Goal: Task Accomplishment & Management: Manage account settings

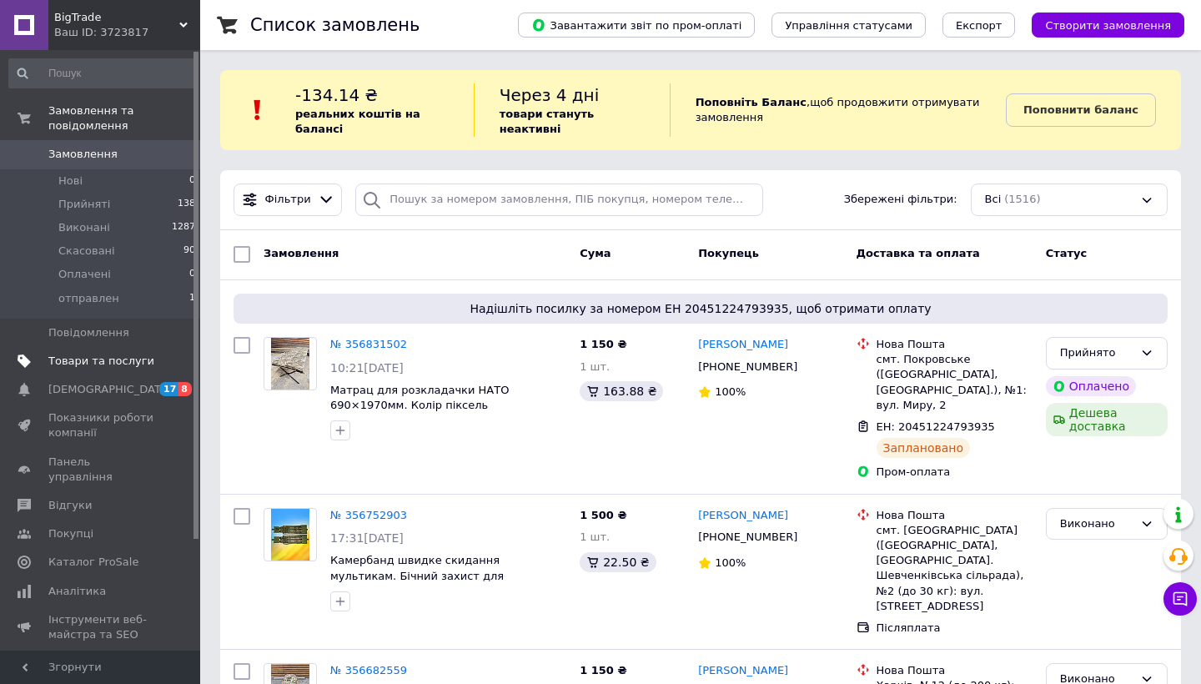
click at [128, 356] on span "Товари та послуги" at bounding box center [101, 361] width 106 height 15
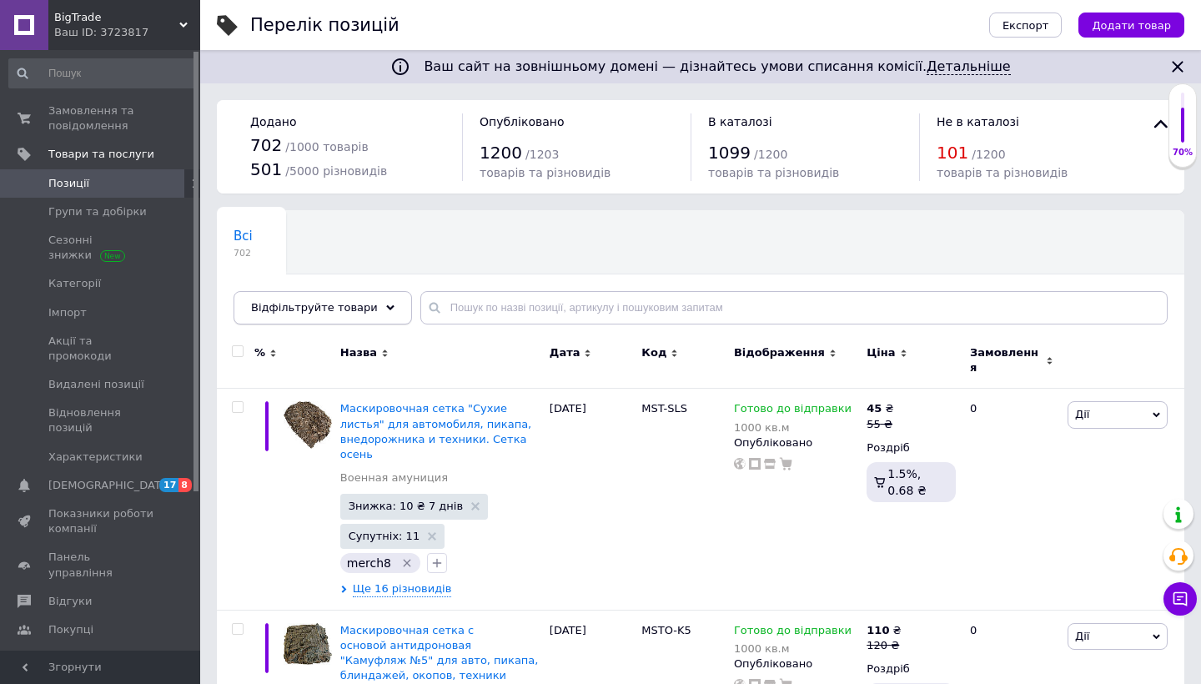
click at [348, 301] on span "Відфільтруйте товари" at bounding box center [314, 307] width 127 height 13
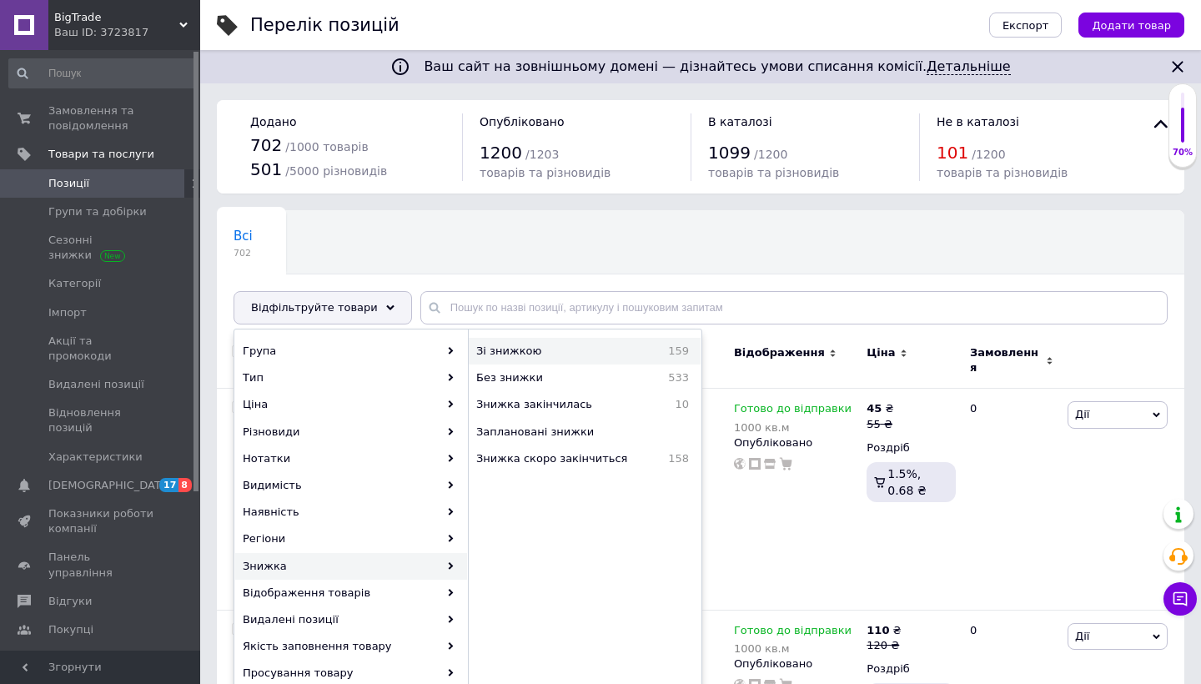
click at [594, 349] on span "Зі знижкою" at bounding box center [550, 351] width 148 height 15
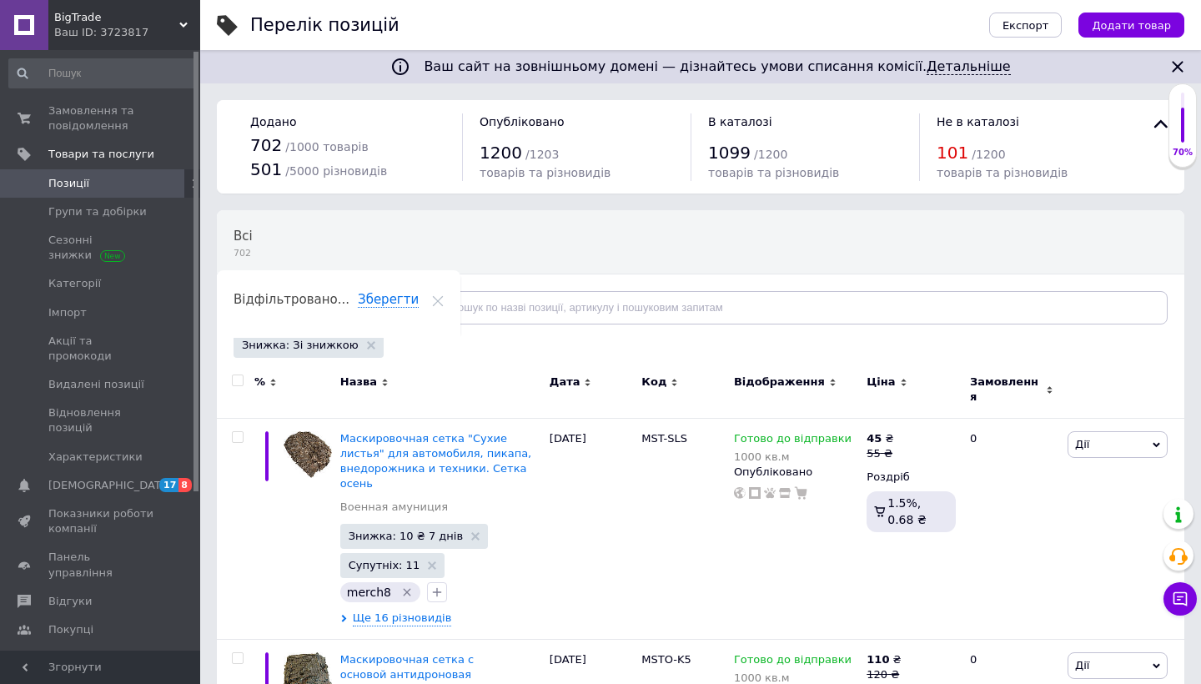
click at [239, 380] on input "checkbox" at bounding box center [237, 380] width 11 height 11
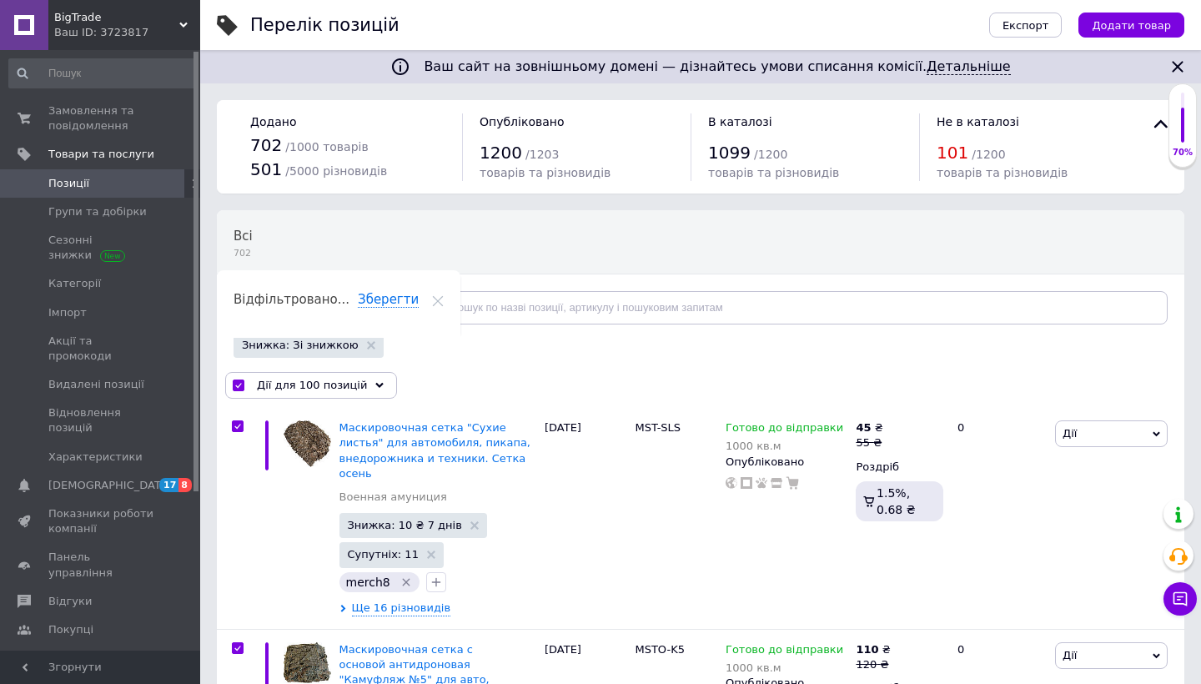
checkbox input "true"
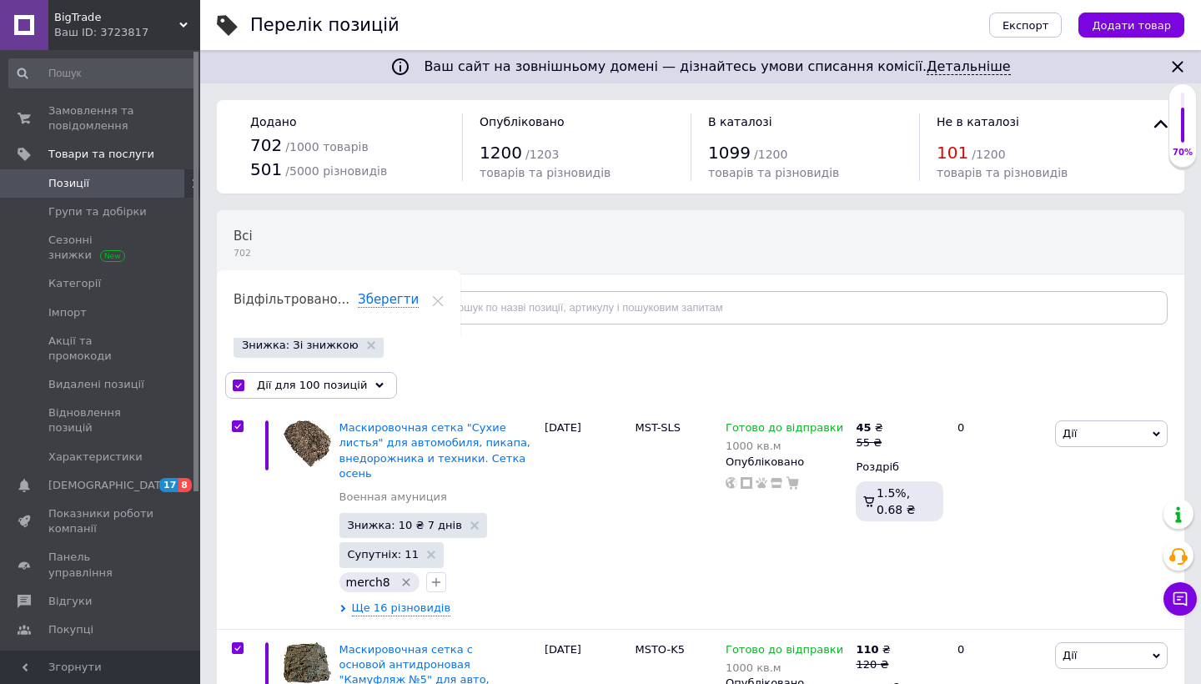
checkbox input "true"
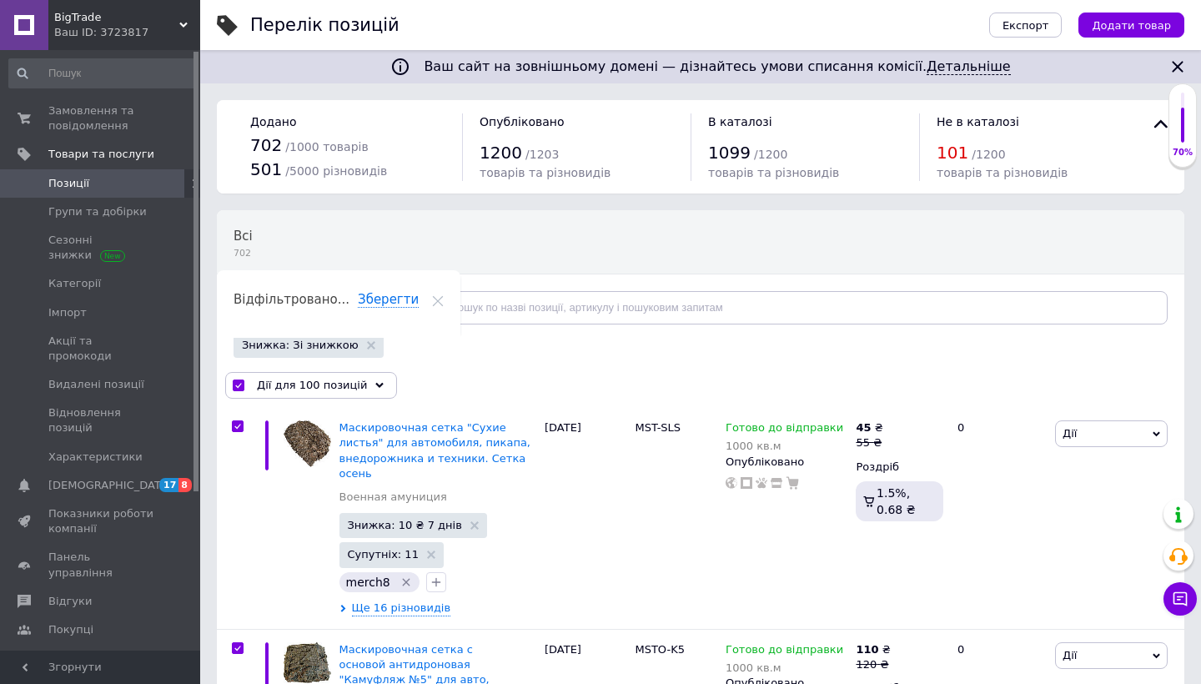
checkbox input "true"
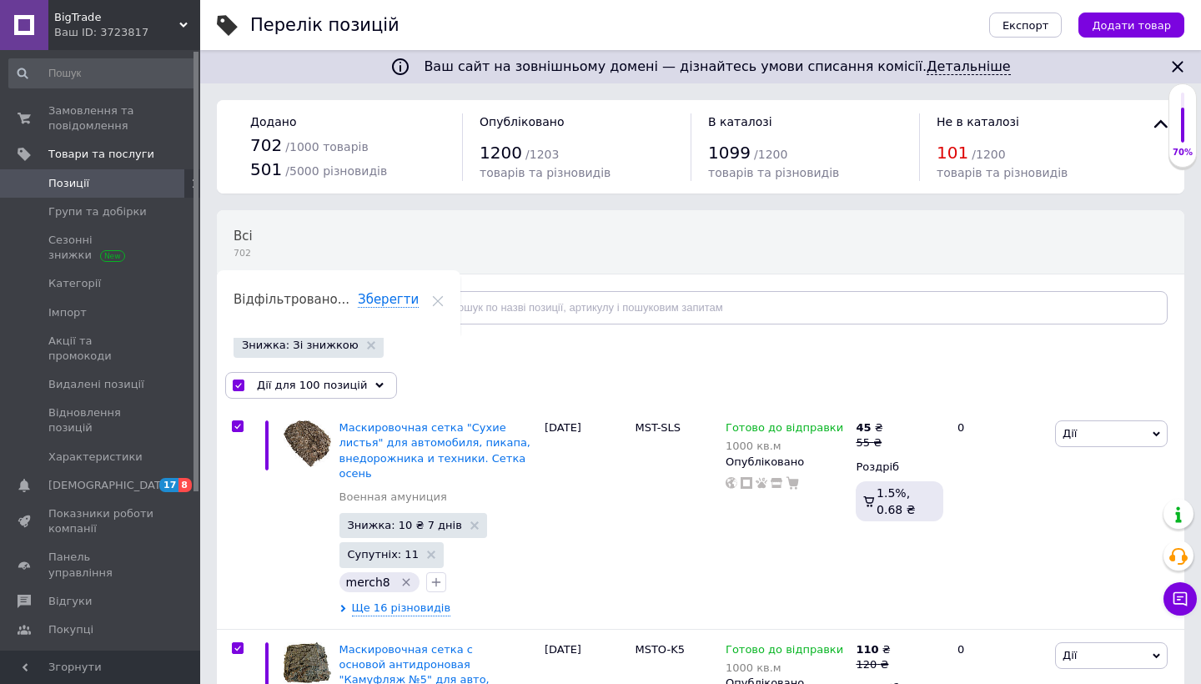
checkbox input "true"
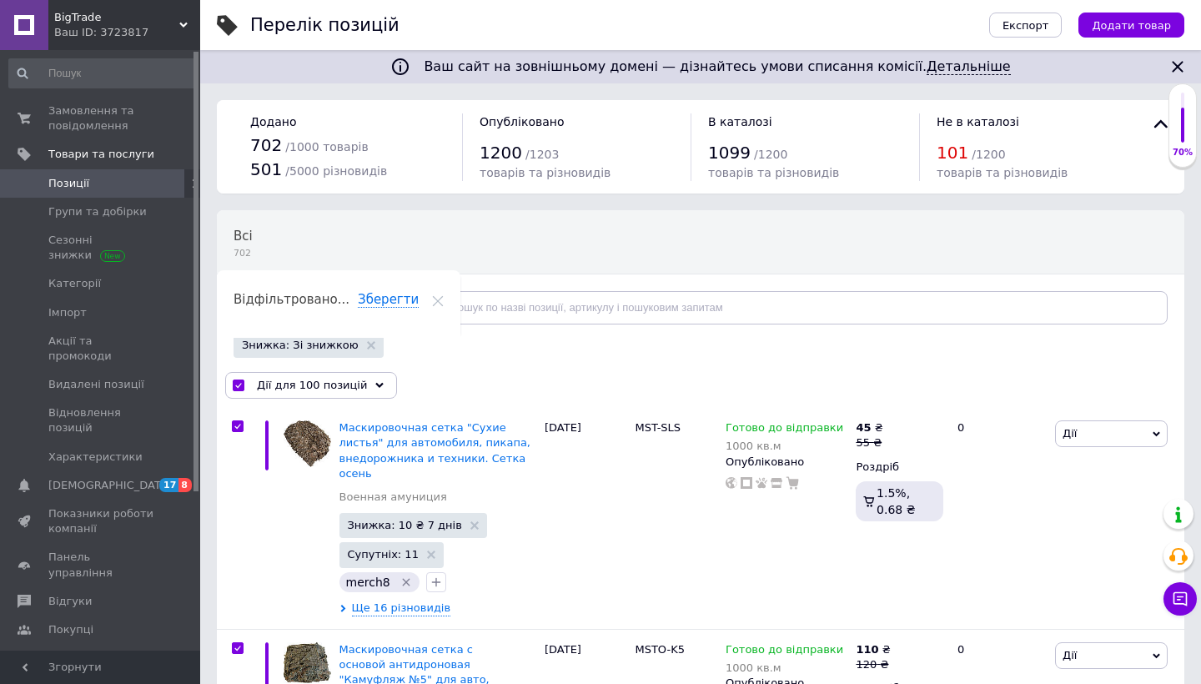
checkbox input "true"
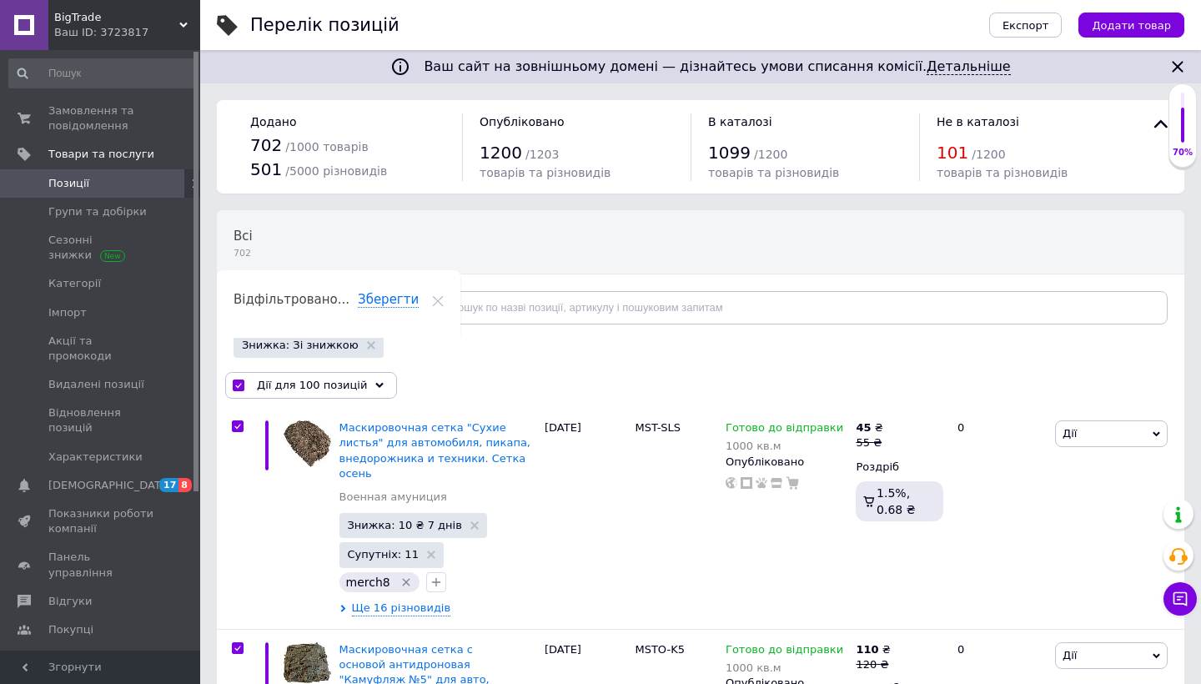
checkbox input "true"
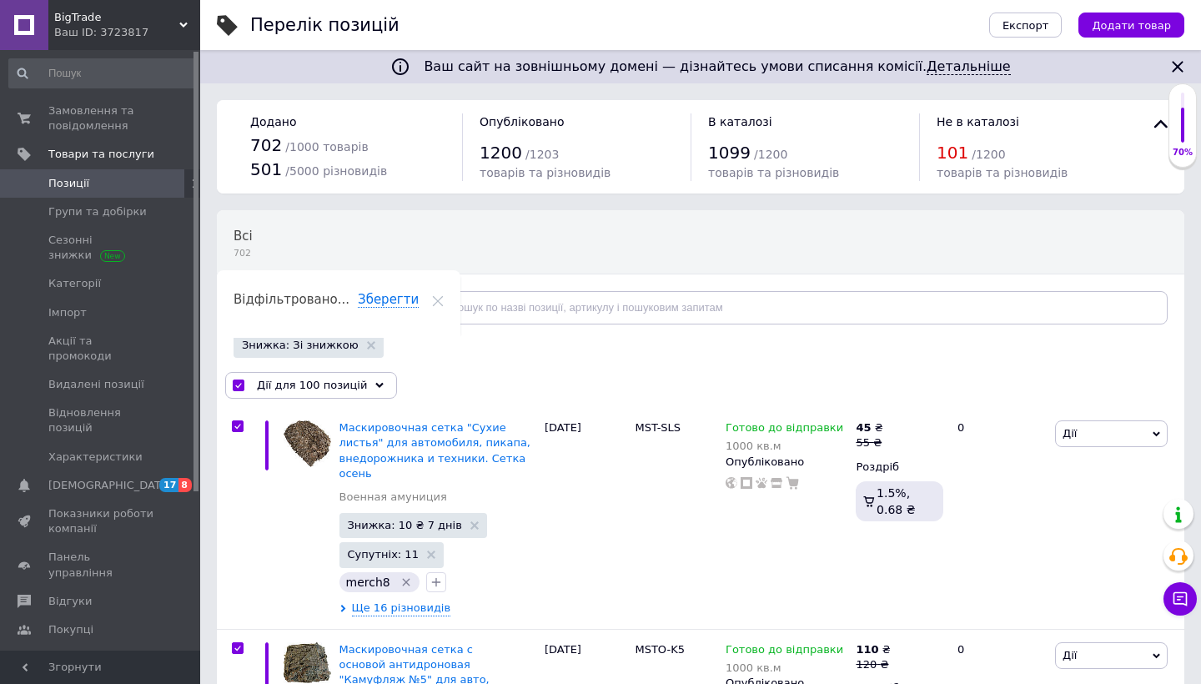
checkbox input "true"
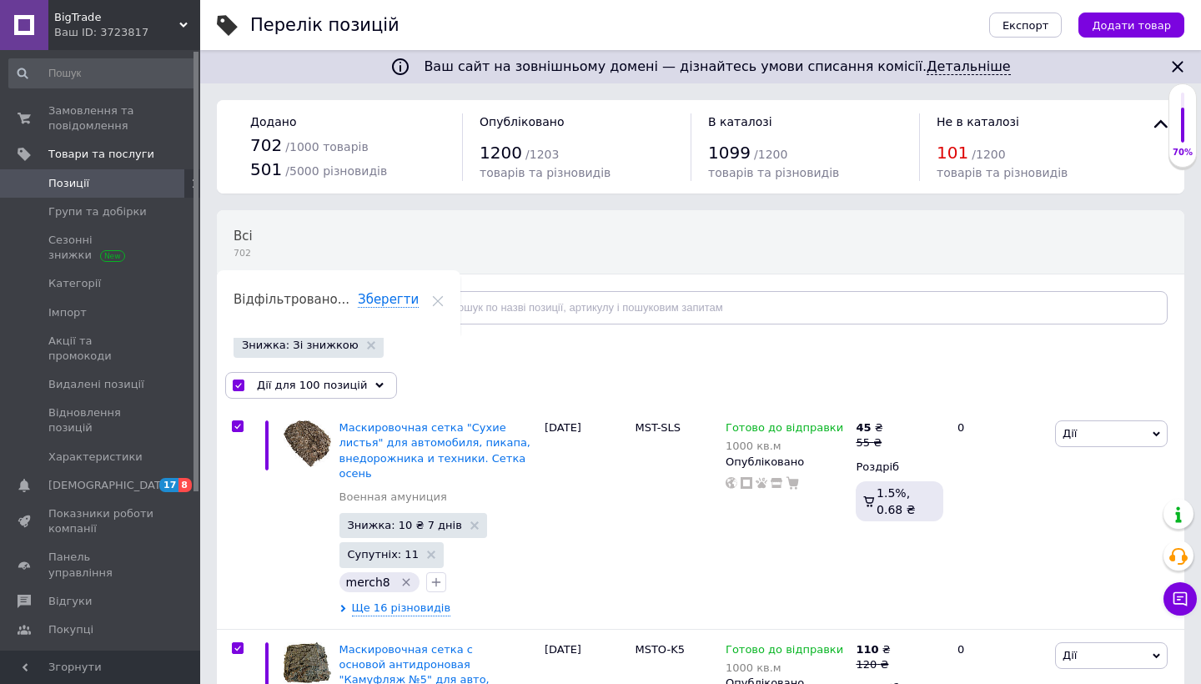
checkbox input "true"
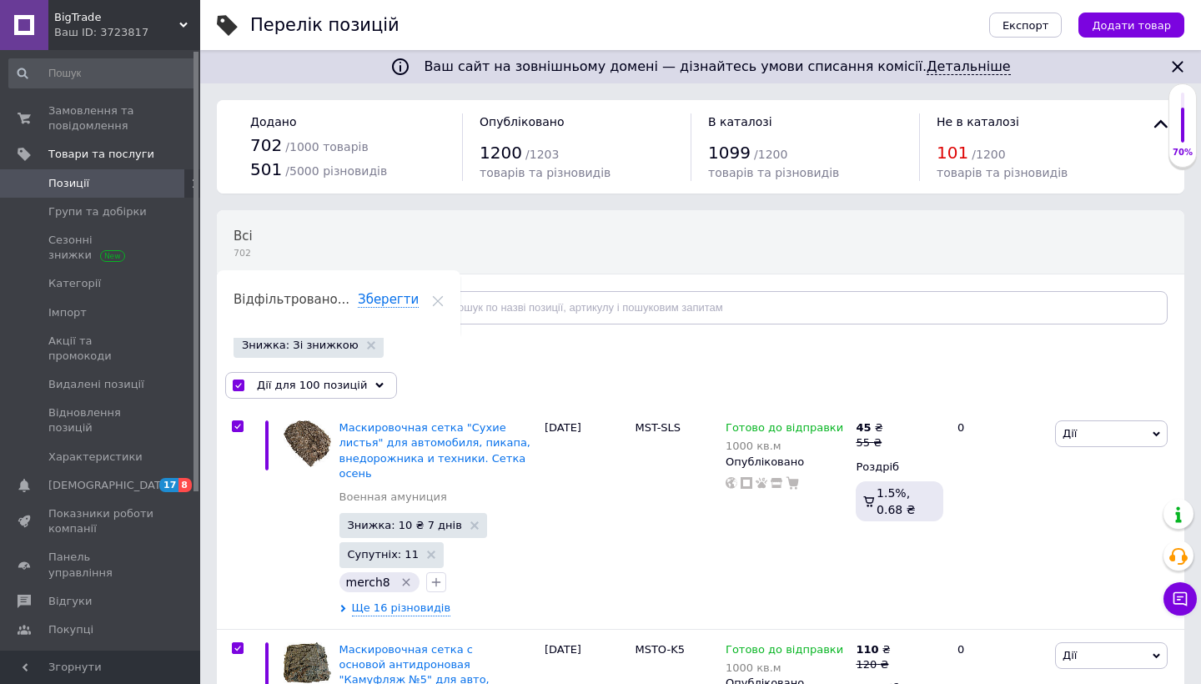
checkbox input "true"
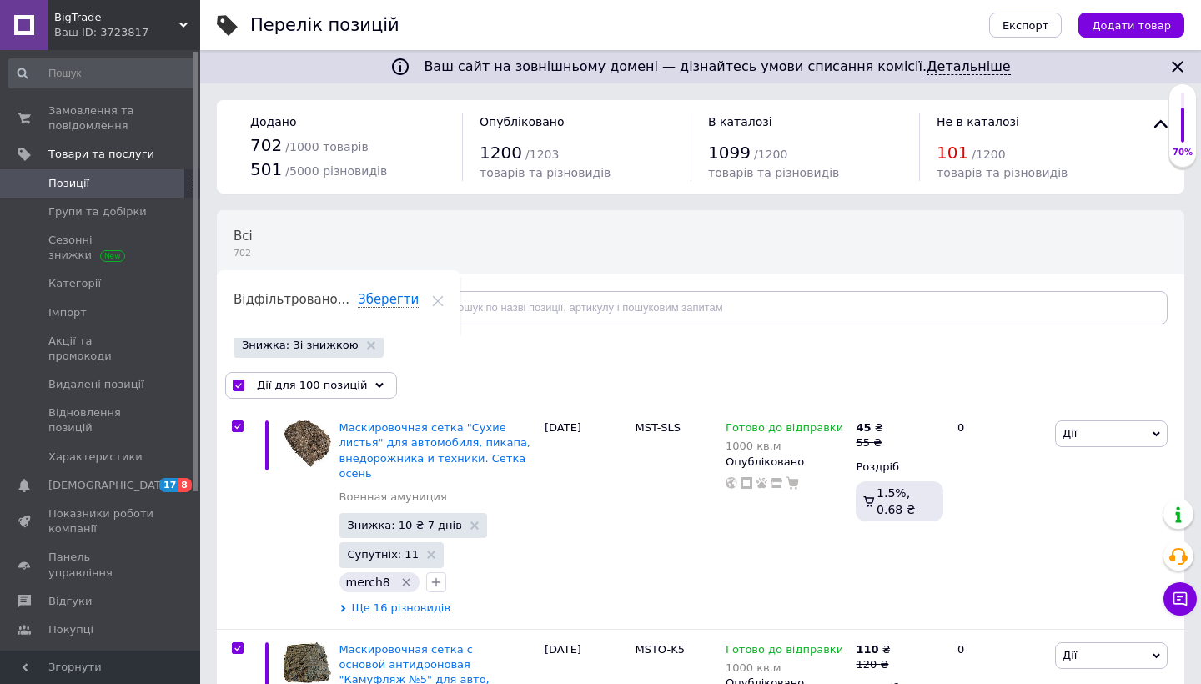
checkbox input "true"
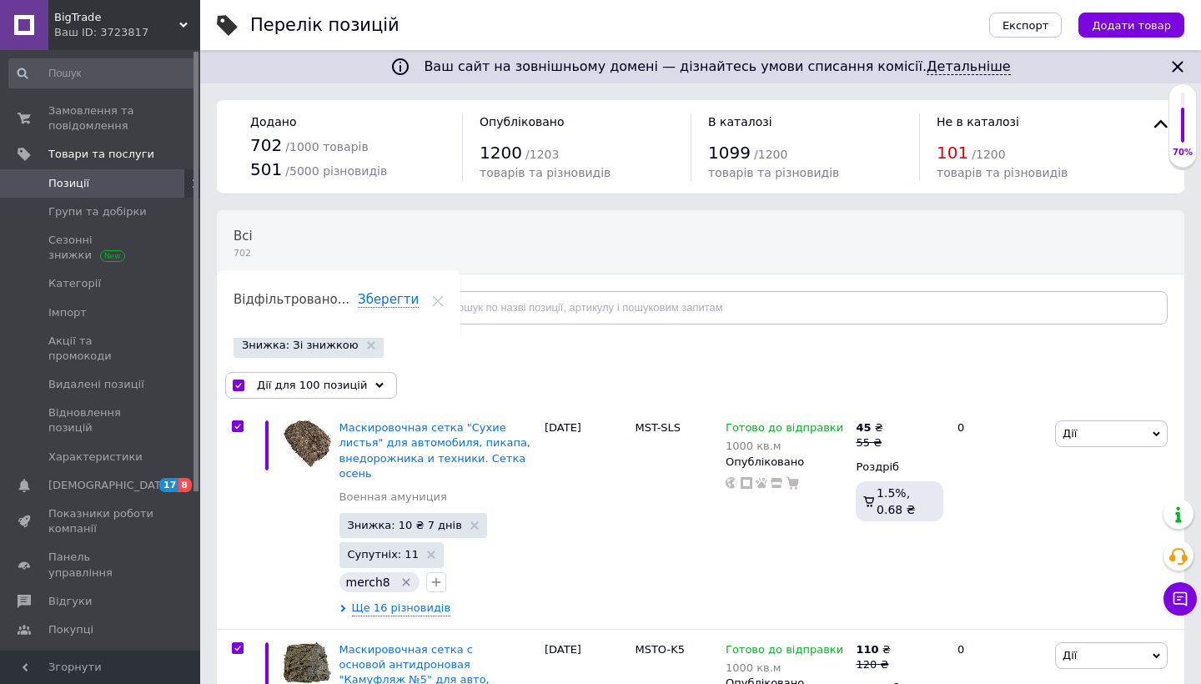
checkbox input "true"
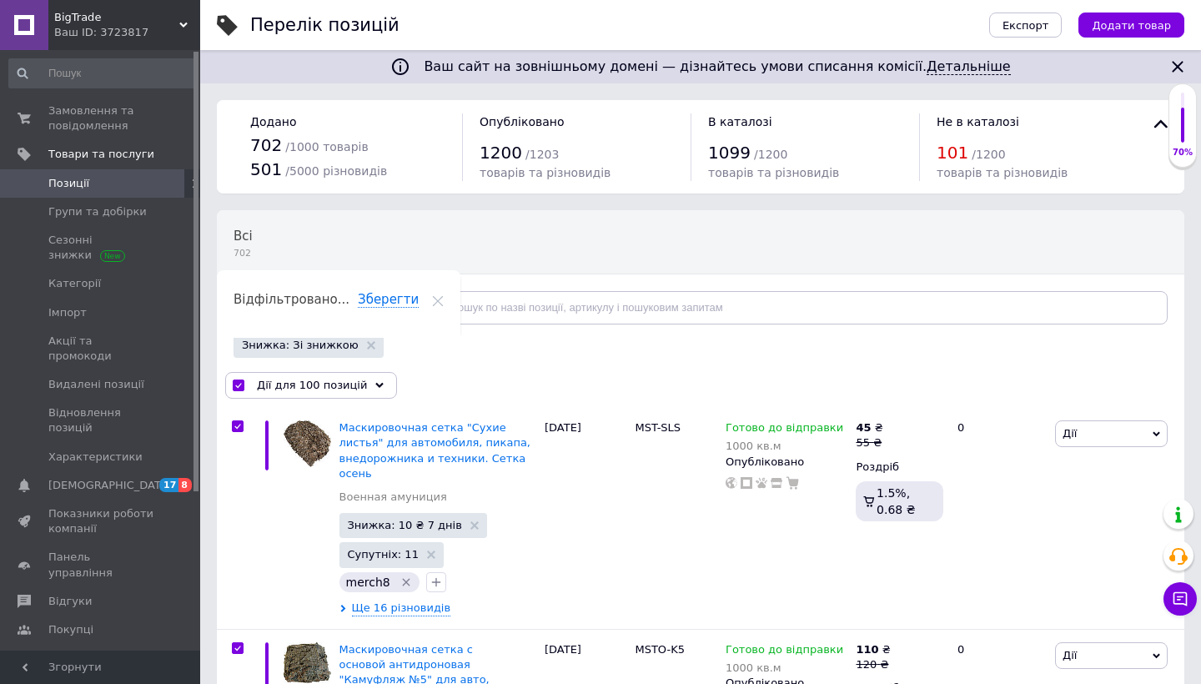
checkbox input "true"
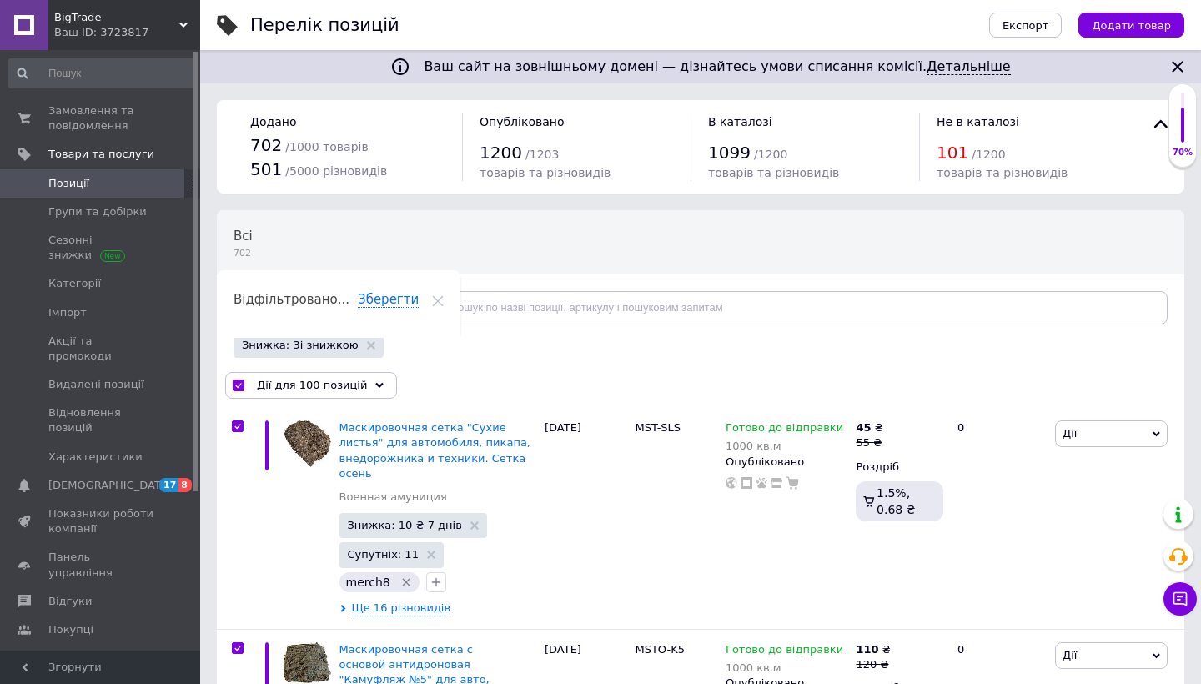
checkbox input "true"
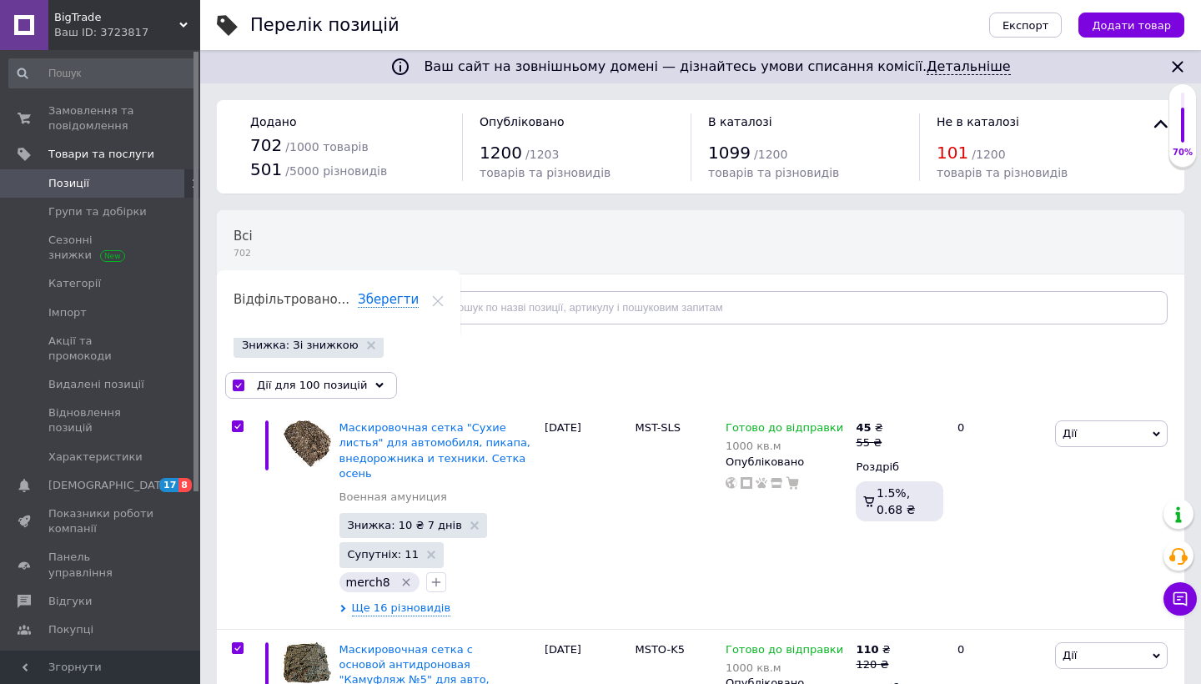
checkbox input "true"
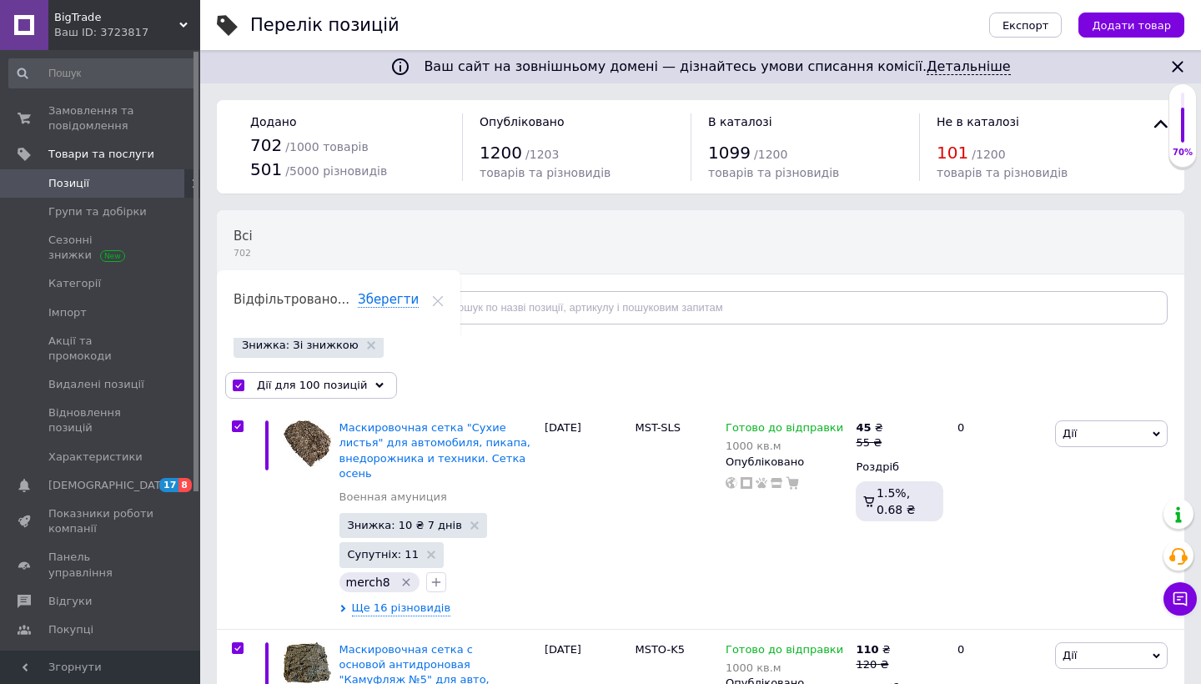
checkbox input "true"
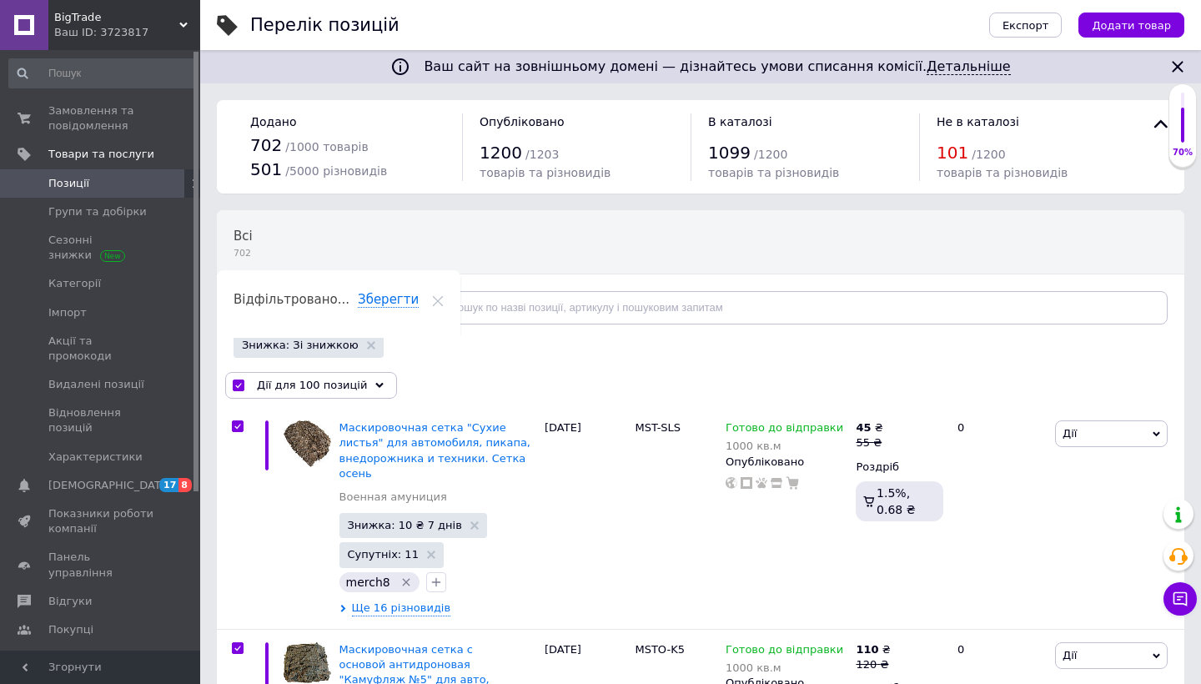
checkbox input "true"
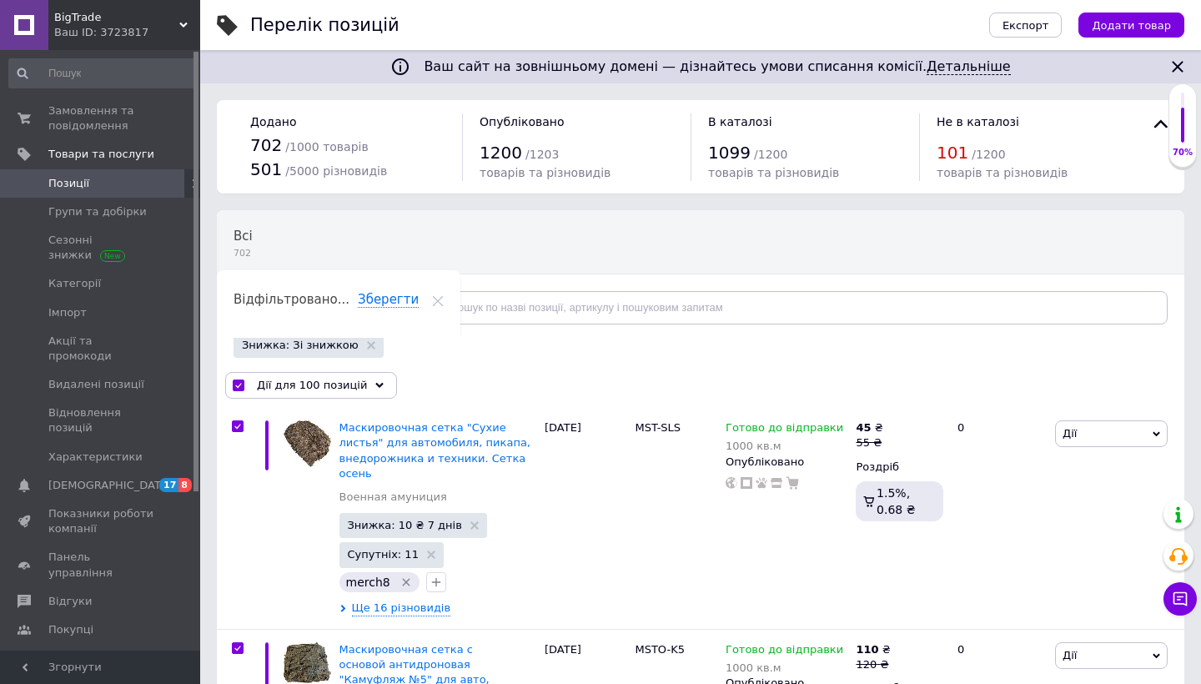
checkbox input "true"
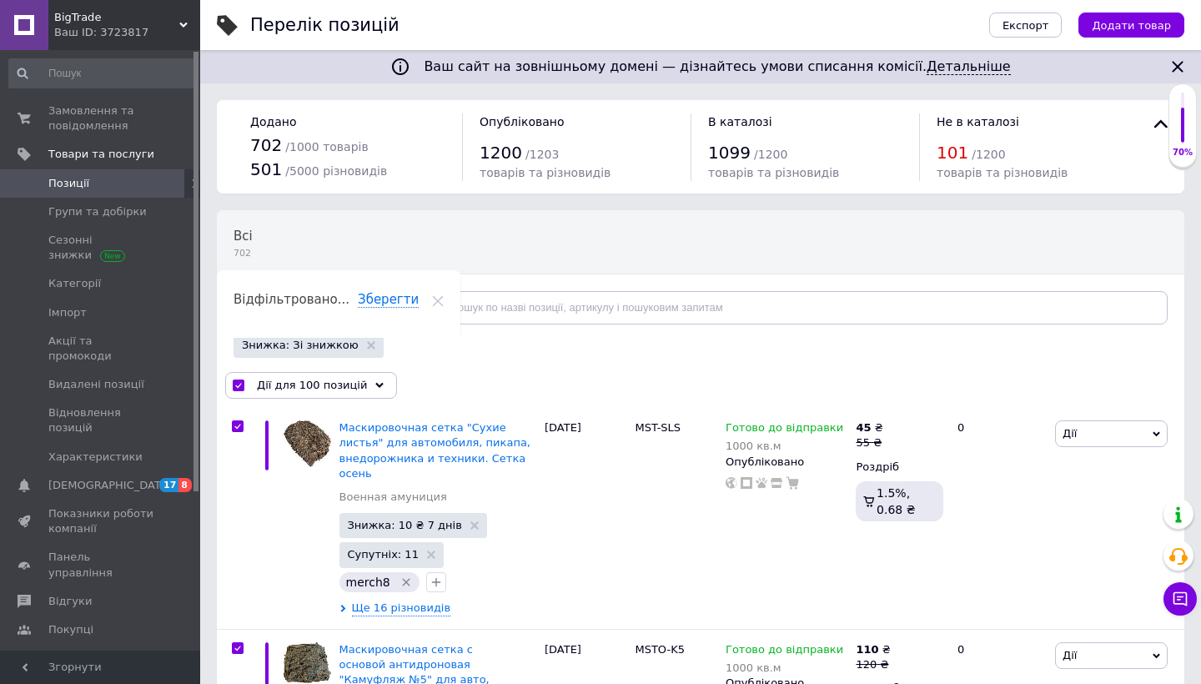
checkbox input "true"
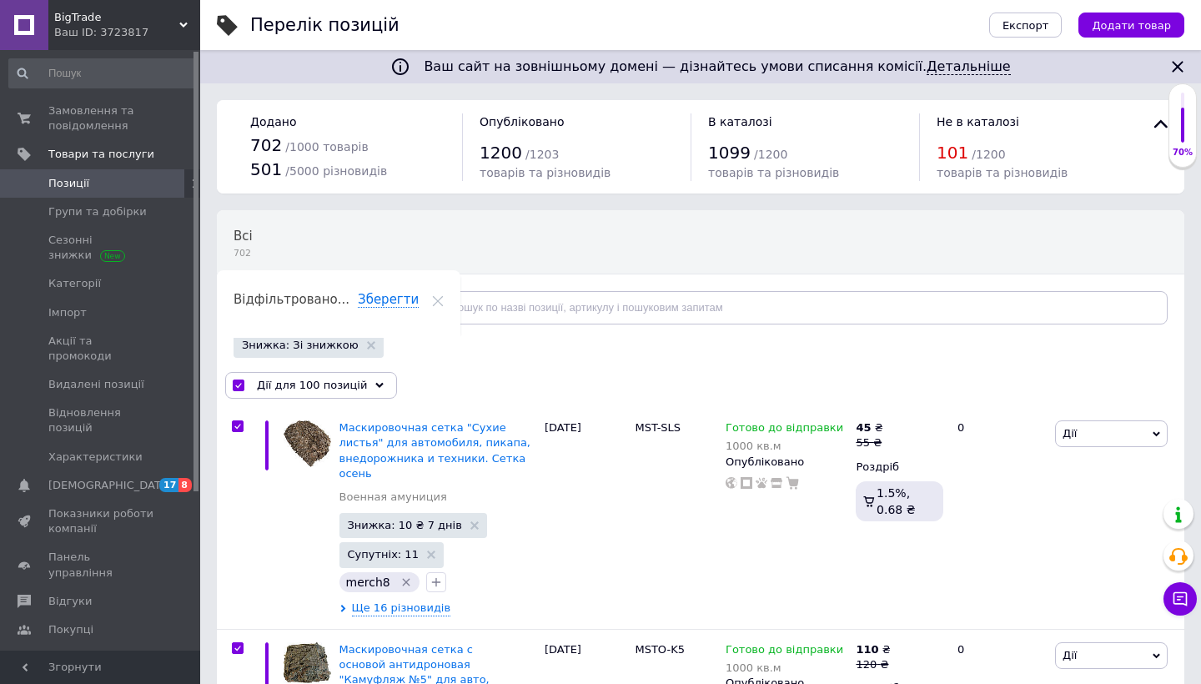
checkbox input "true"
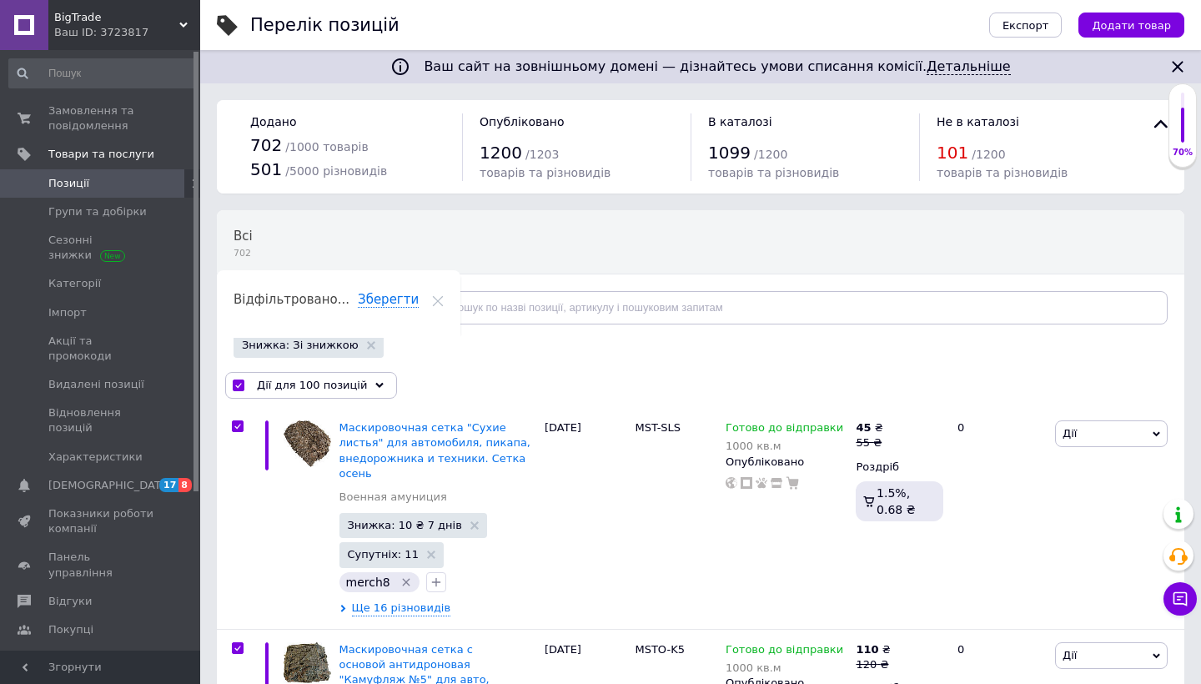
checkbox input "true"
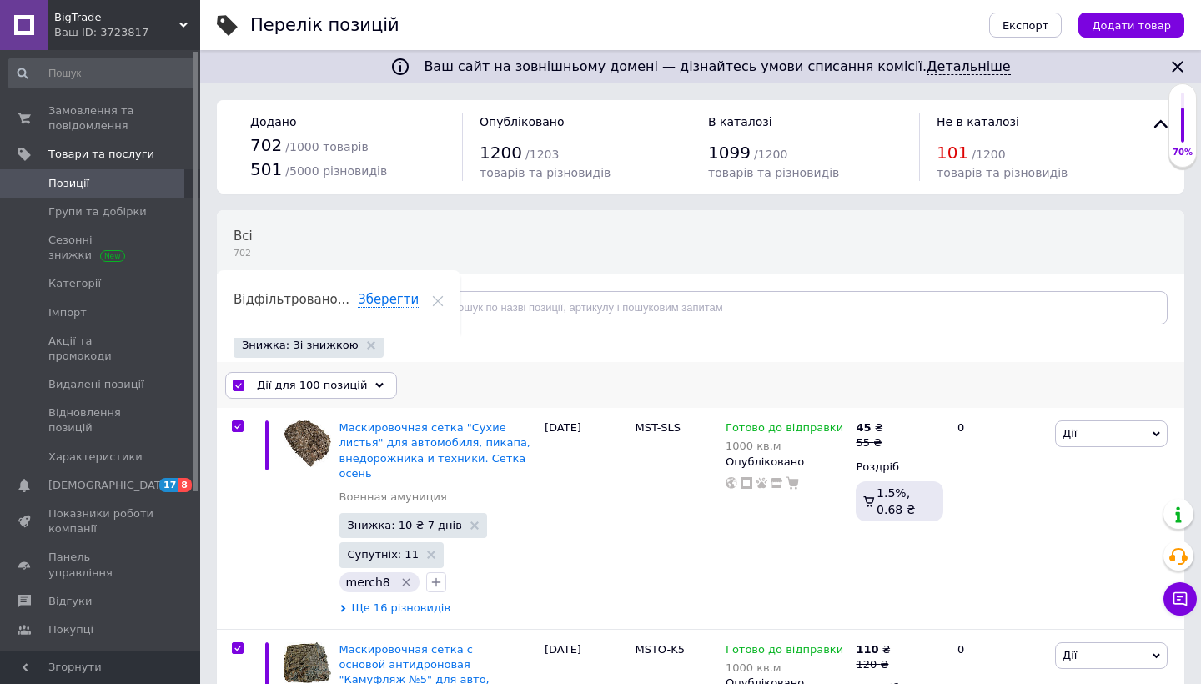
click at [364, 382] on div "Дії для 100 позицій" at bounding box center [311, 385] width 172 height 27
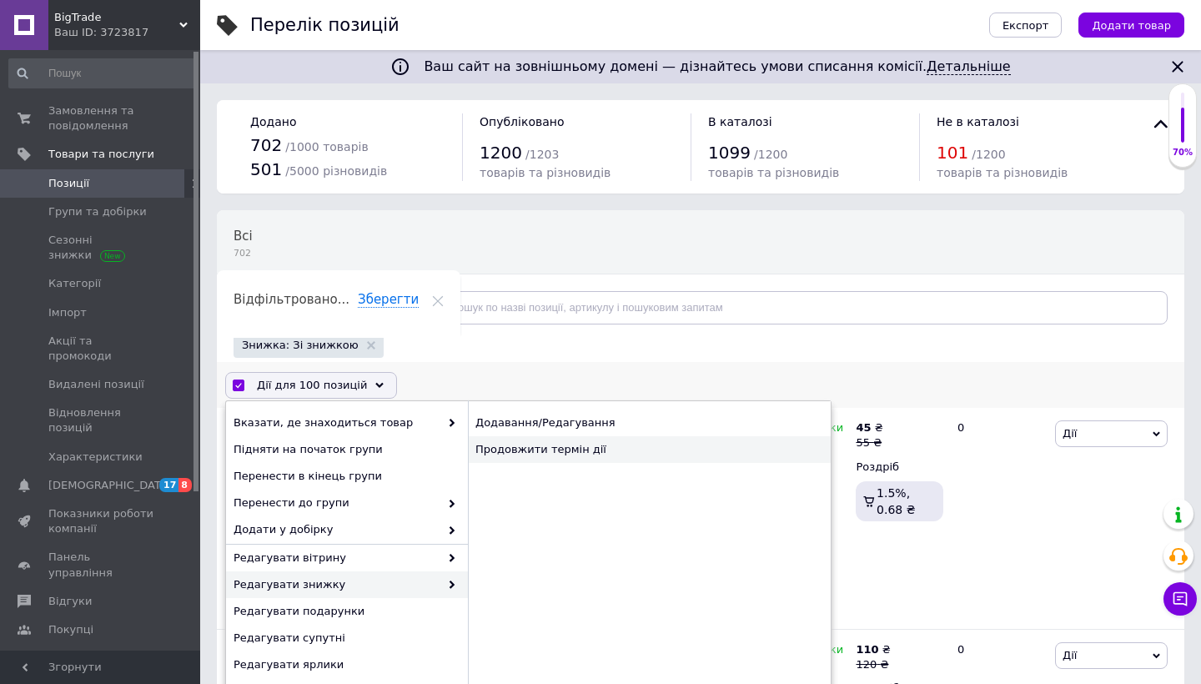
click at [556, 449] on div "Продовжити термін дії" at bounding box center [649, 449] width 363 height 27
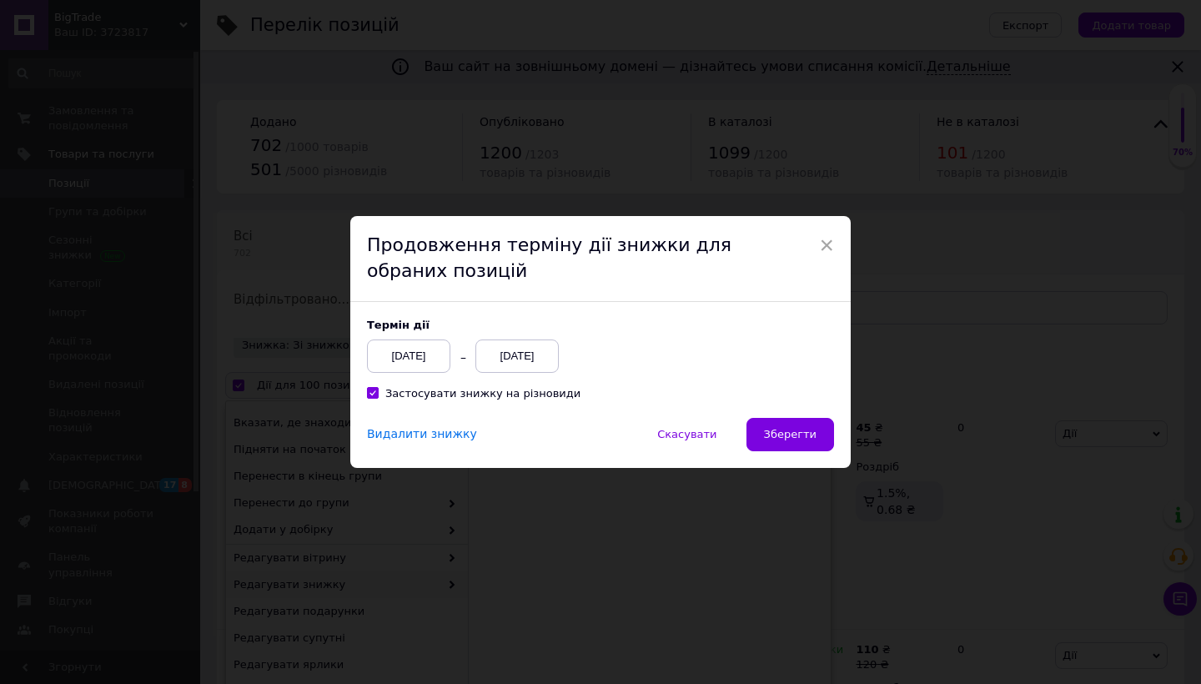
click at [528, 354] on div "[DATE]" at bounding box center [516, 355] width 83 height 33
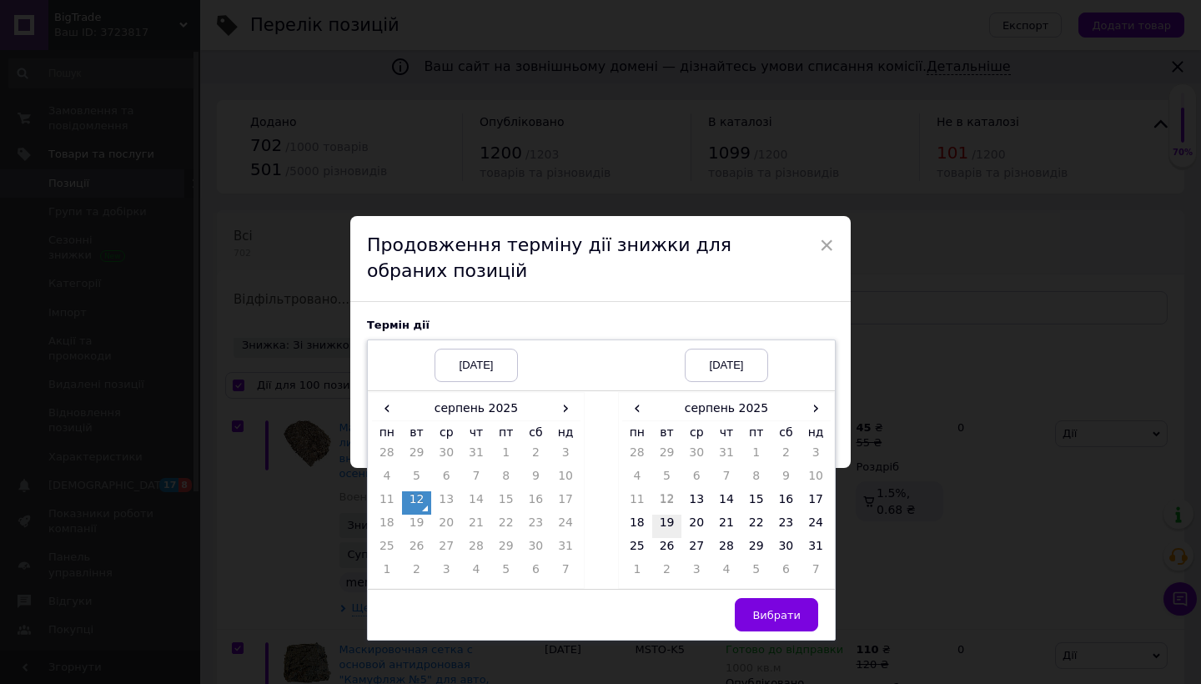
click at [665, 524] on td "19" at bounding box center [667, 526] width 30 height 23
click at [762, 609] on span "Вибрати" at bounding box center [776, 615] width 48 height 13
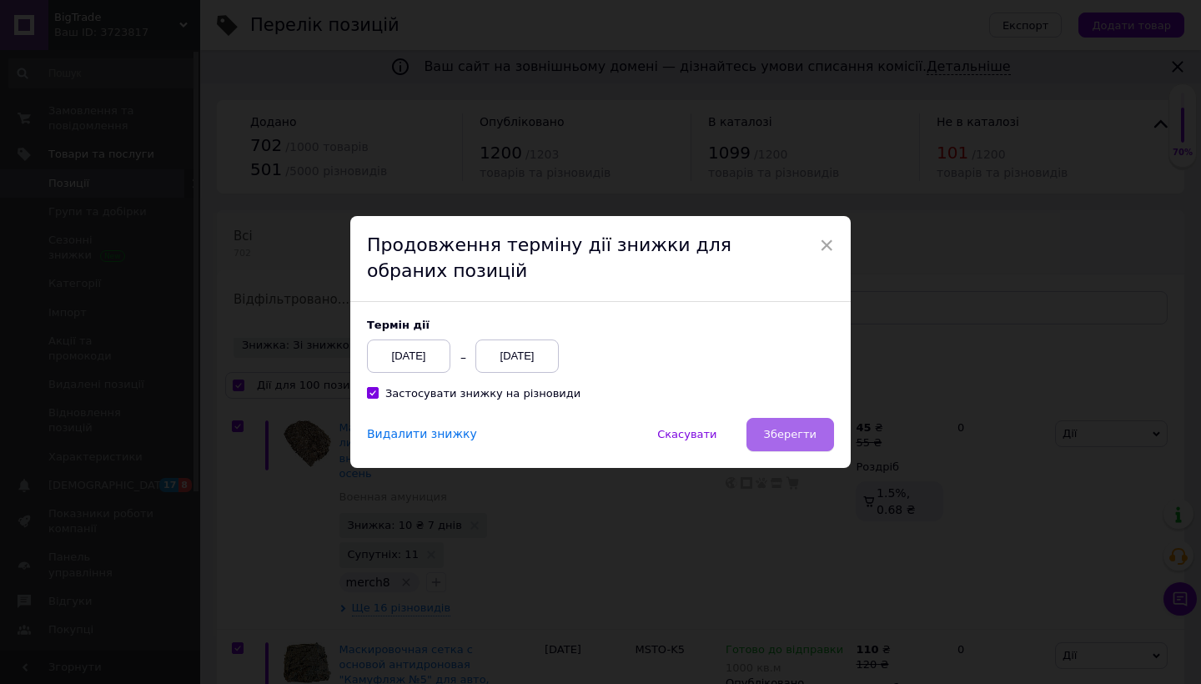
click at [789, 431] on span "Зберегти" at bounding box center [790, 434] width 53 height 13
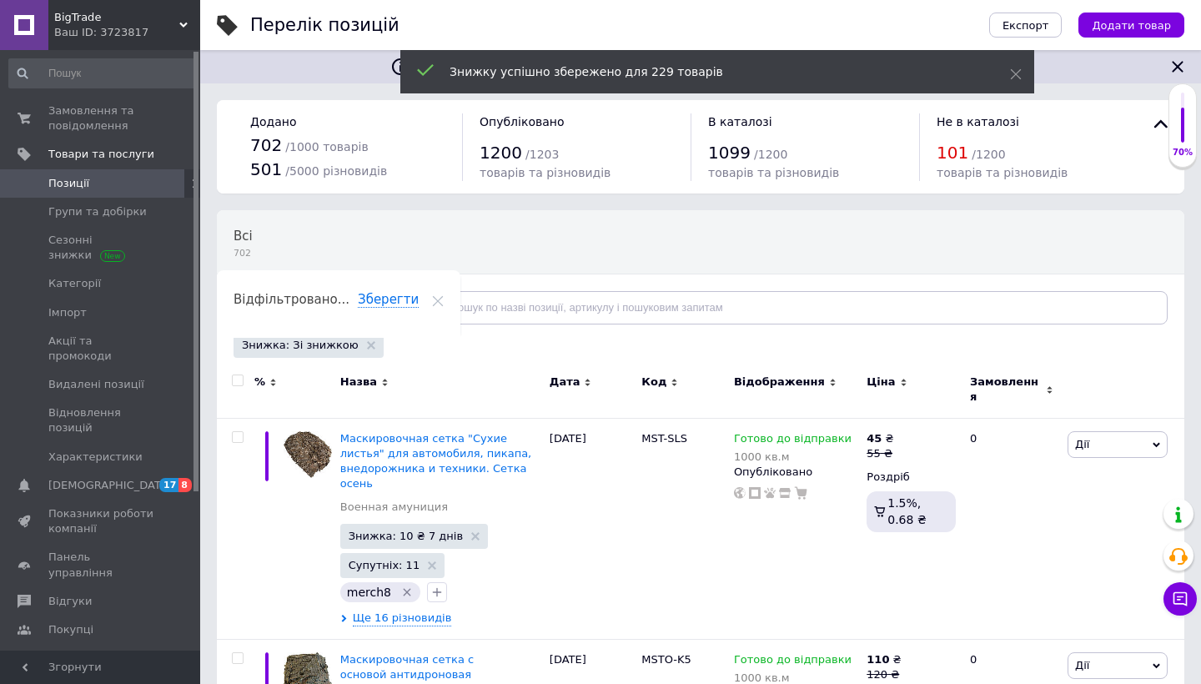
checkbox input "false"
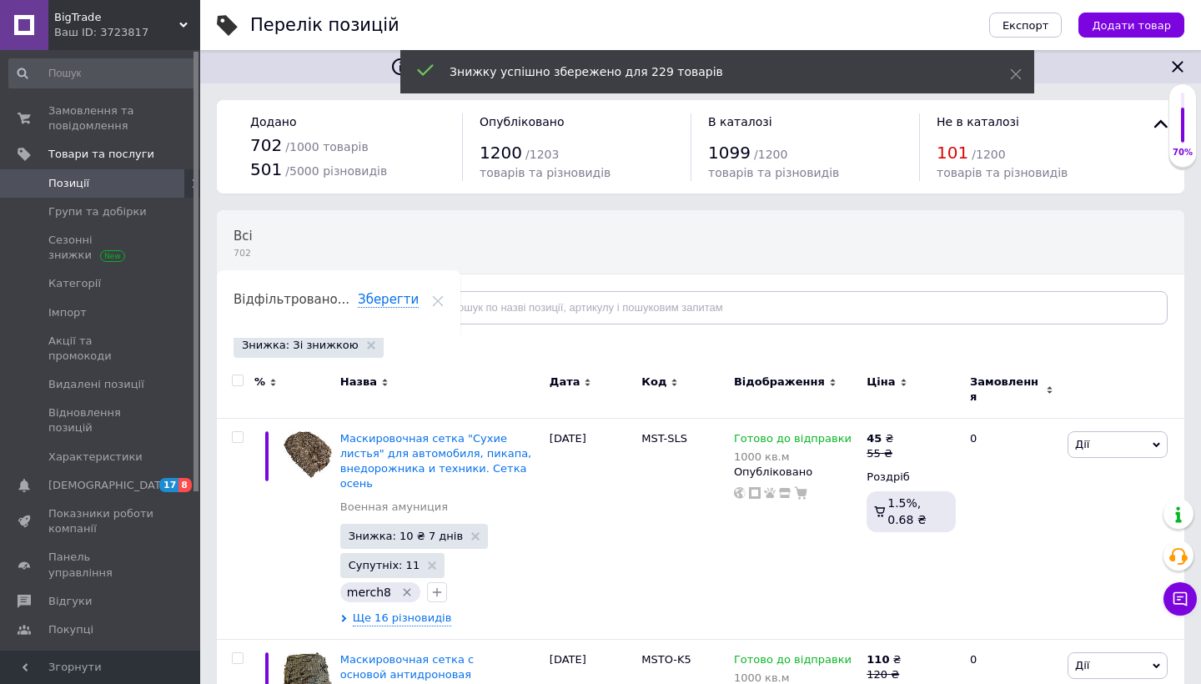
checkbox input "false"
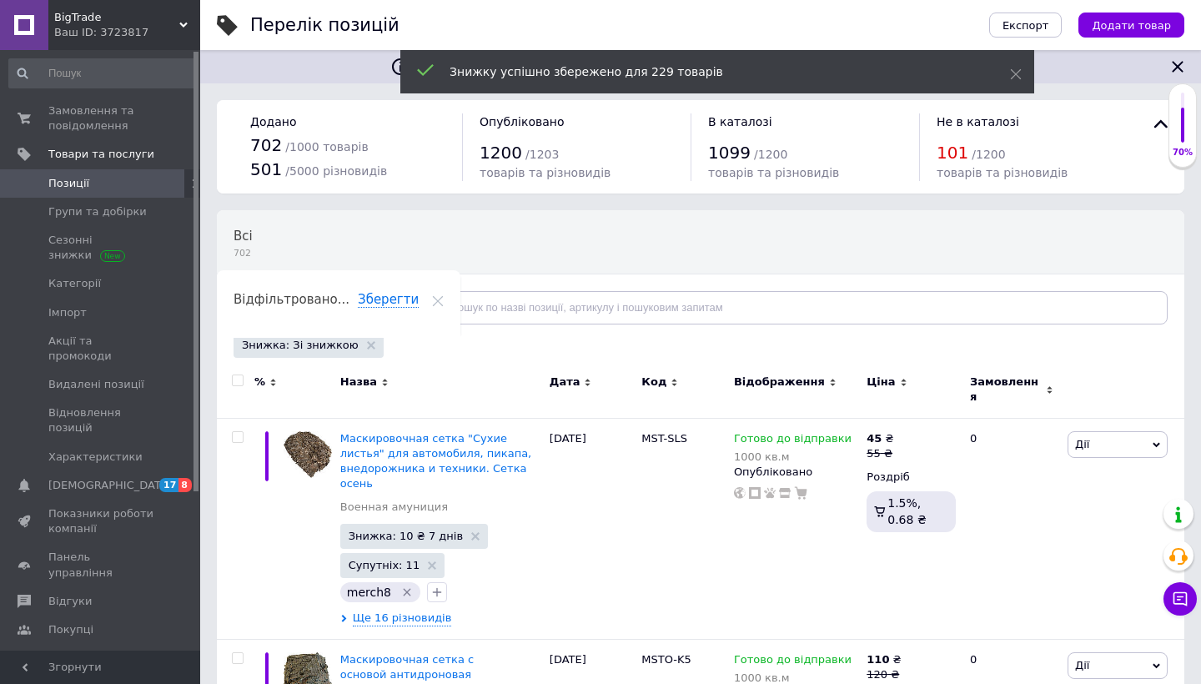
checkbox input "false"
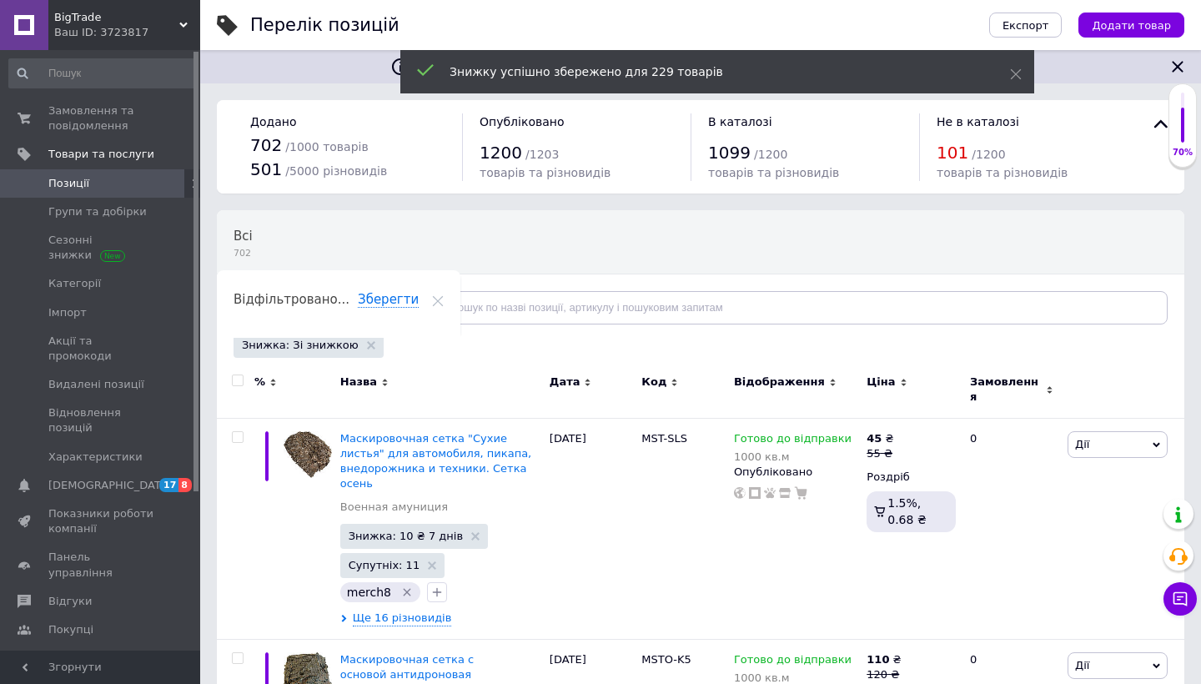
checkbox input "false"
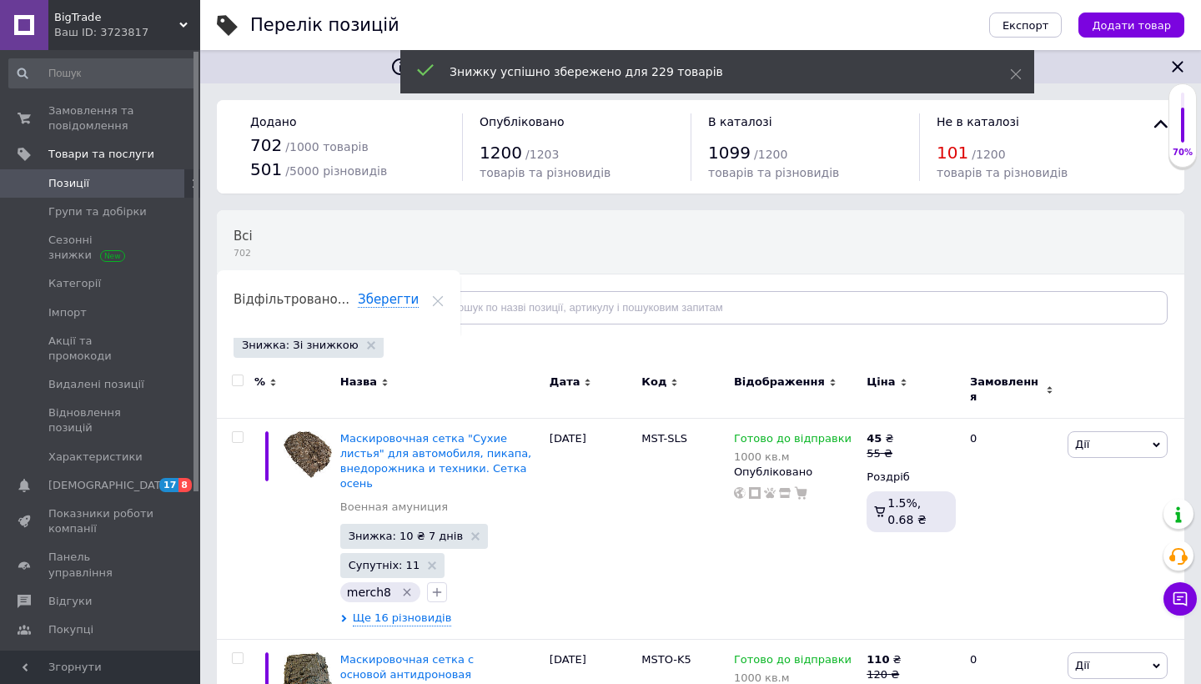
checkbox input "false"
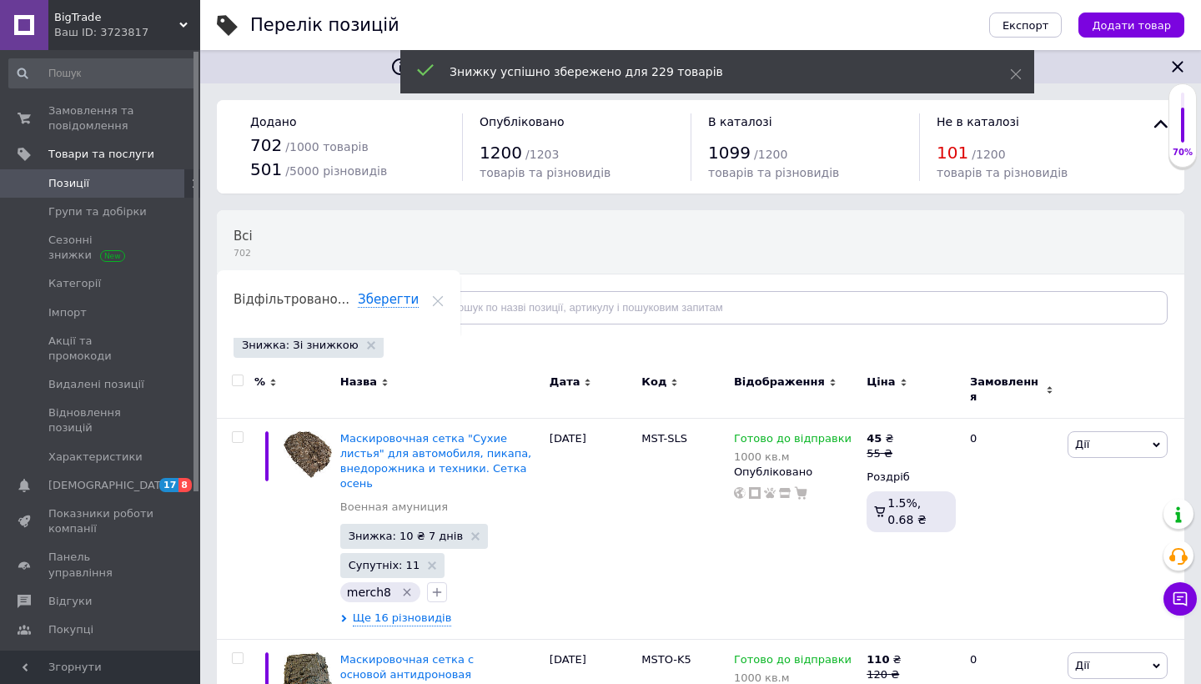
checkbox input "false"
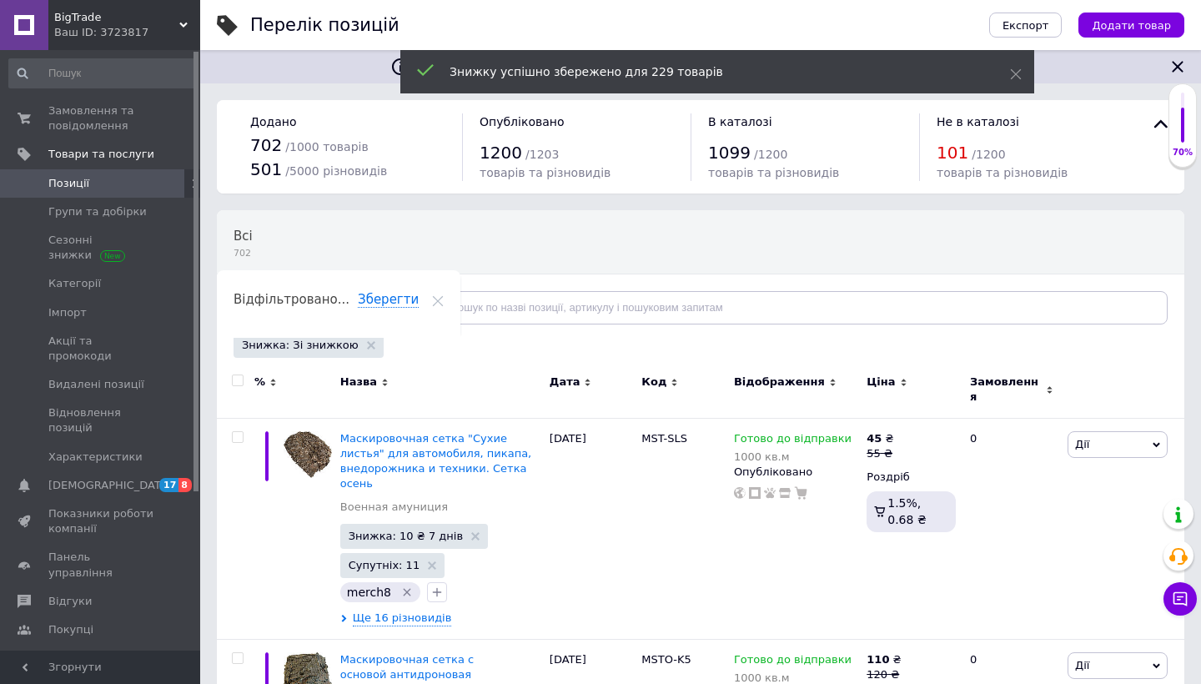
checkbox input "false"
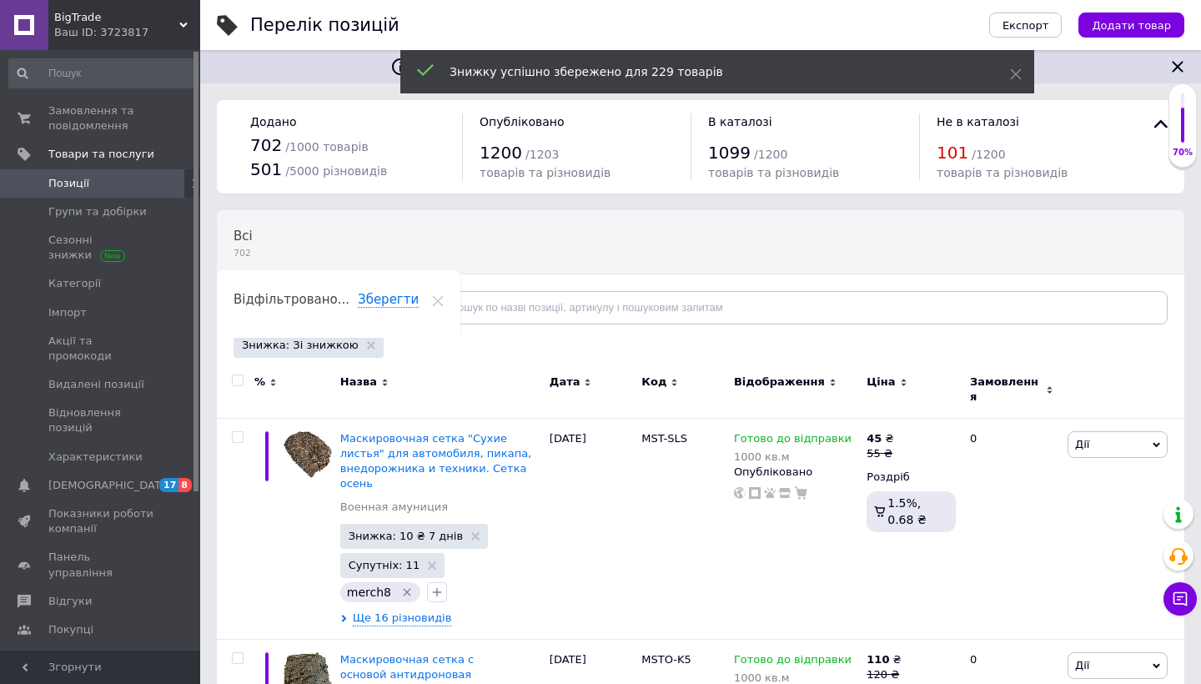
checkbox input "false"
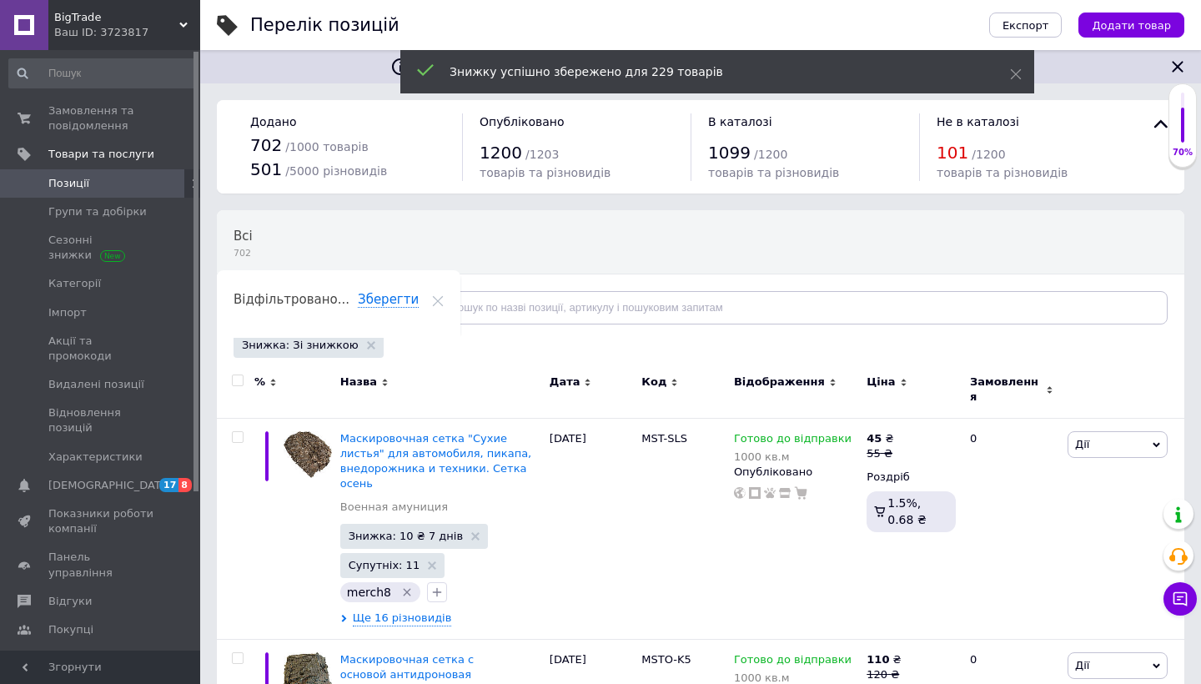
checkbox input "false"
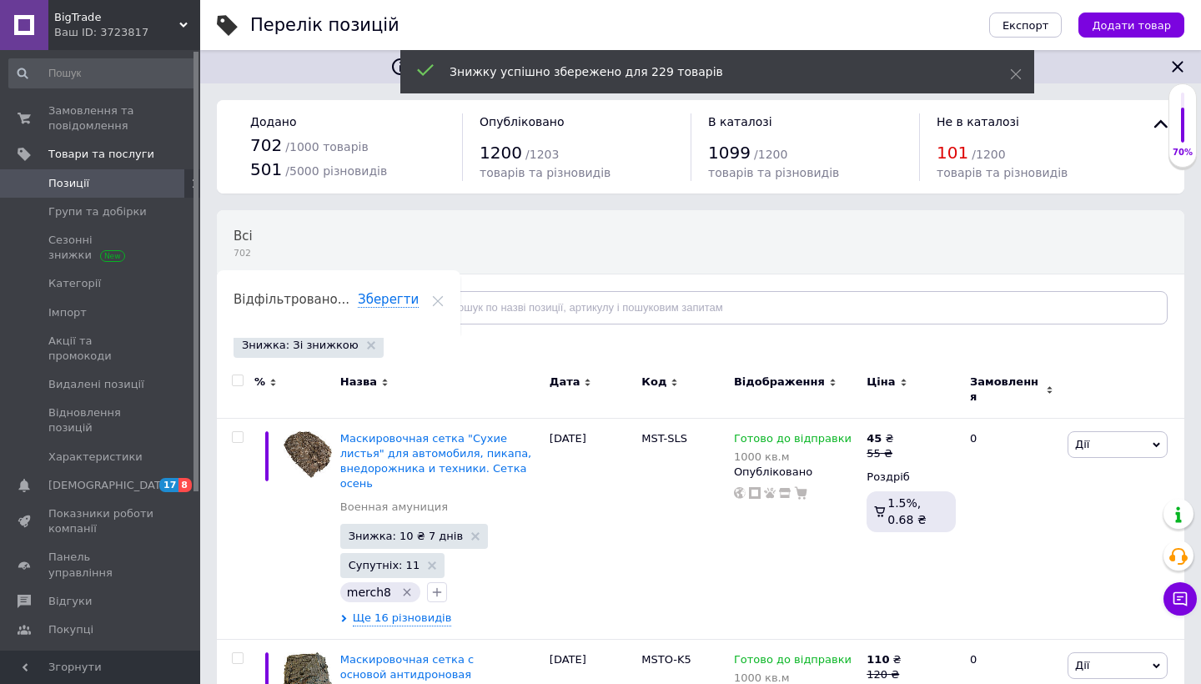
checkbox input "false"
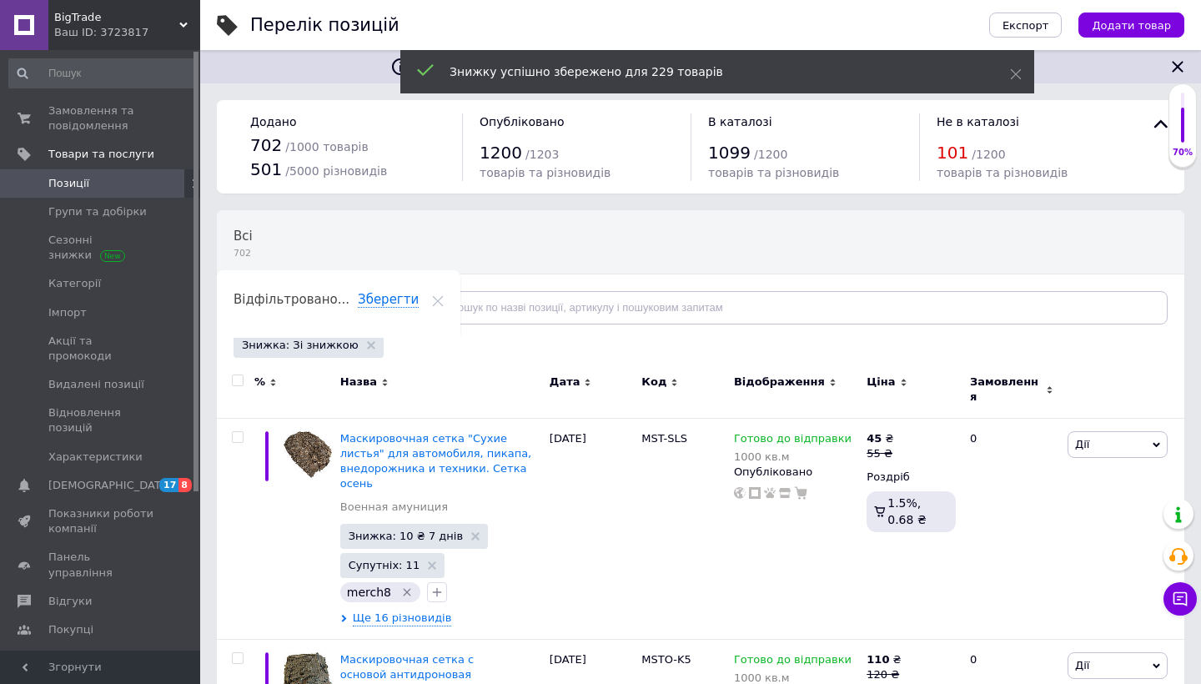
checkbox input "false"
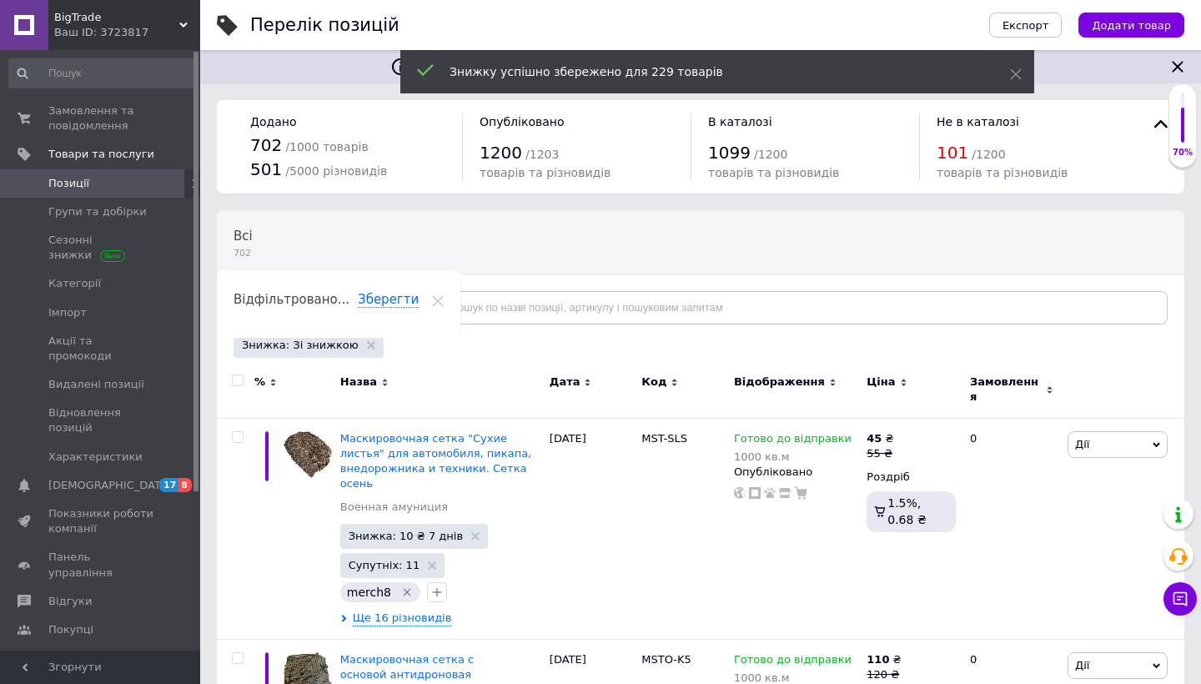
checkbox input "false"
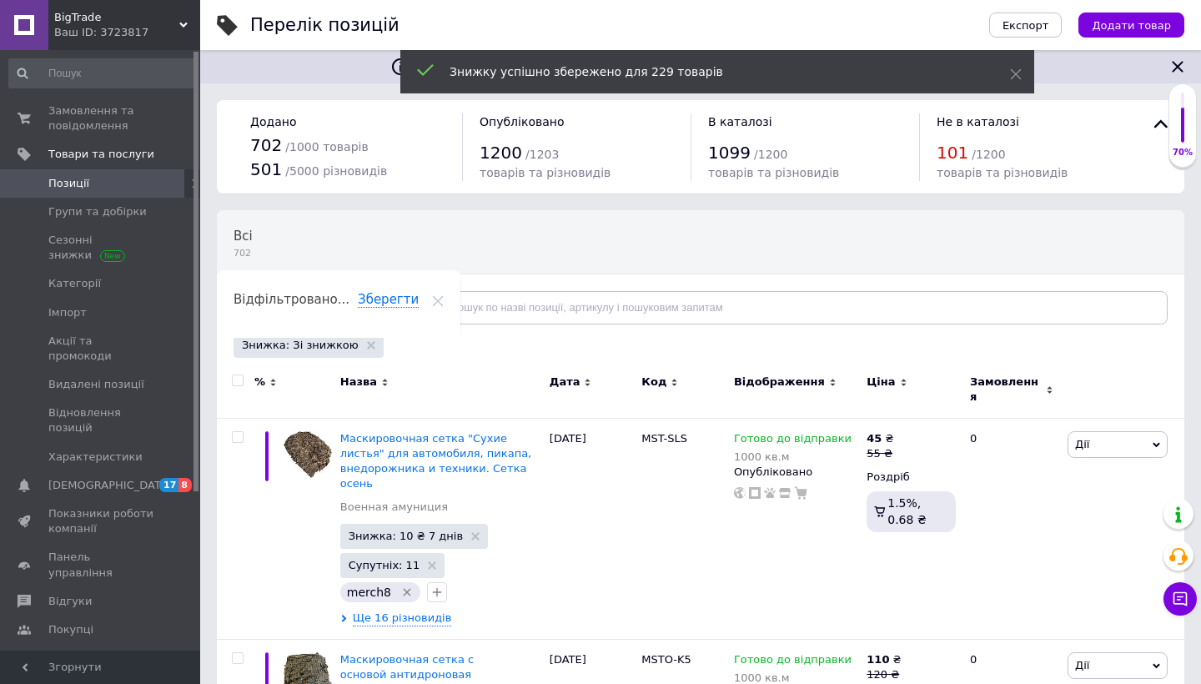
checkbox input "false"
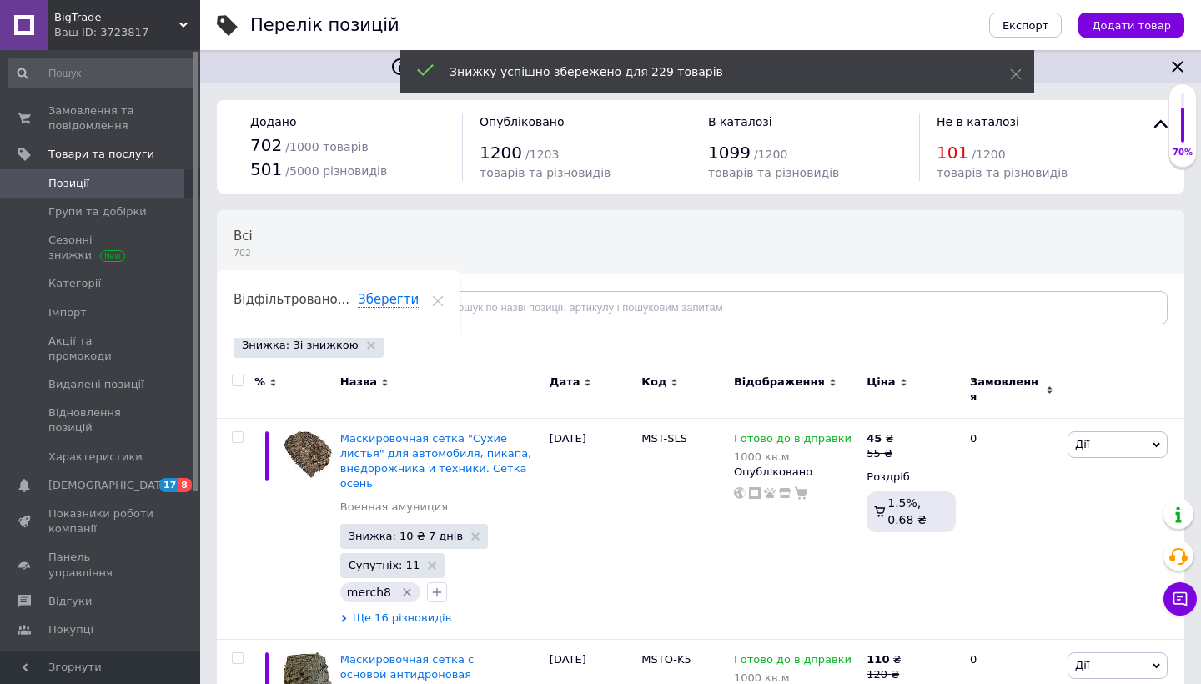
checkbox input "false"
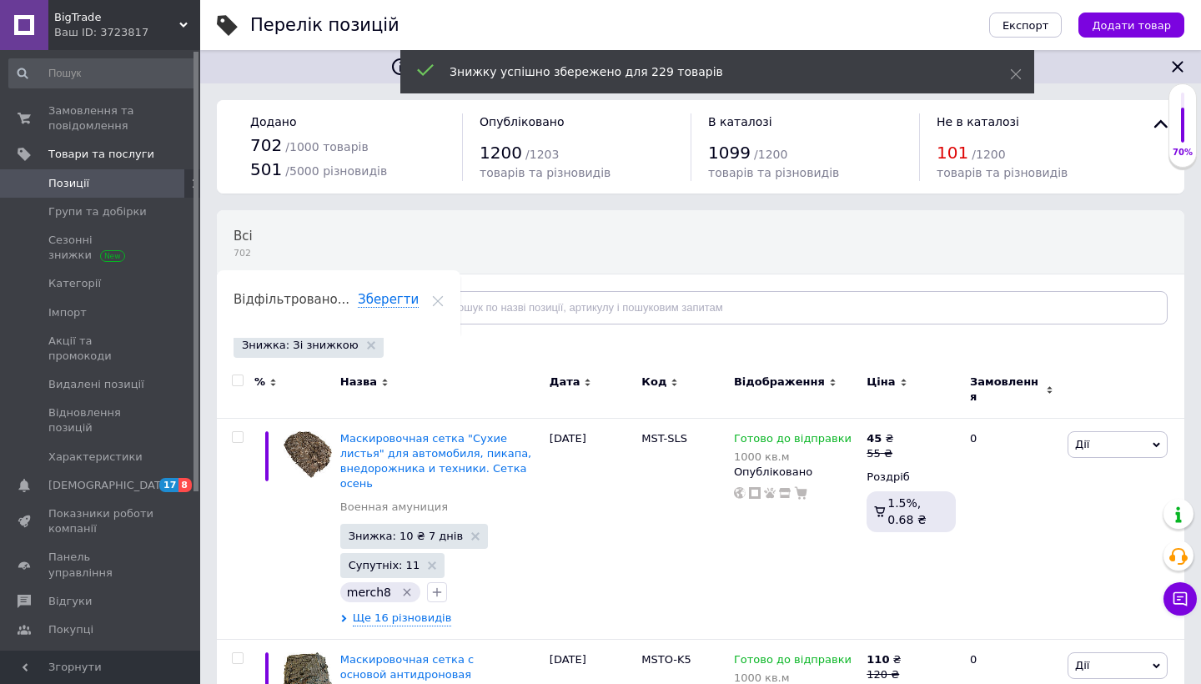
checkbox input "false"
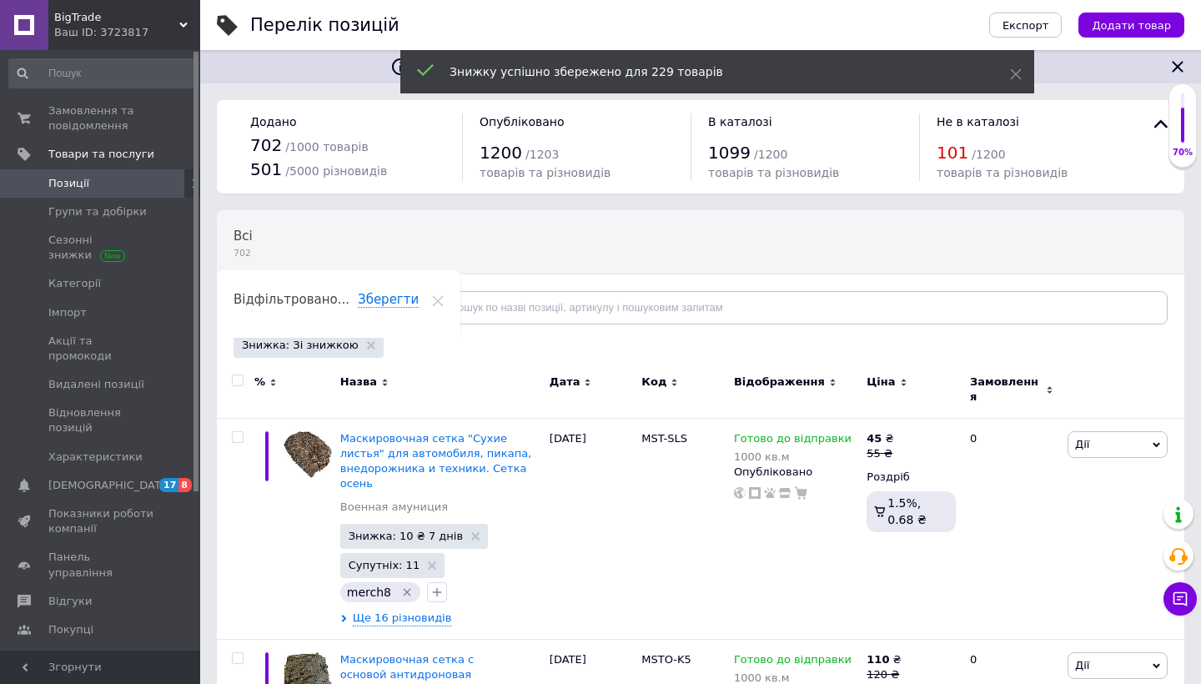
checkbox input "false"
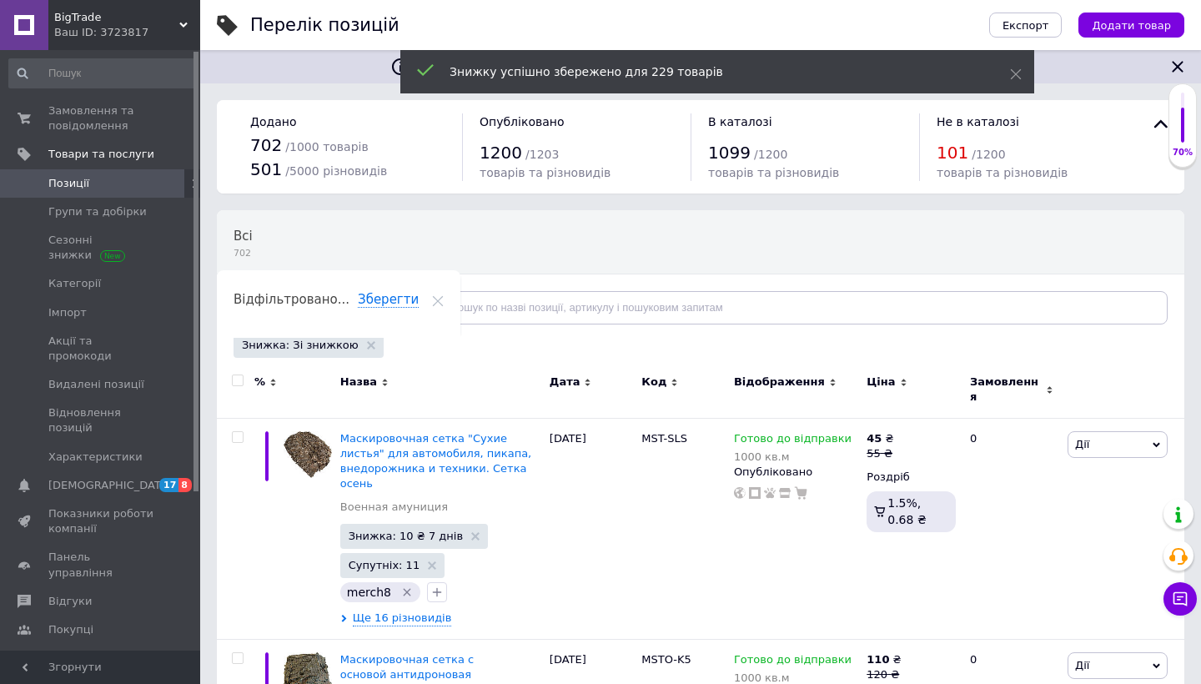
checkbox input "false"
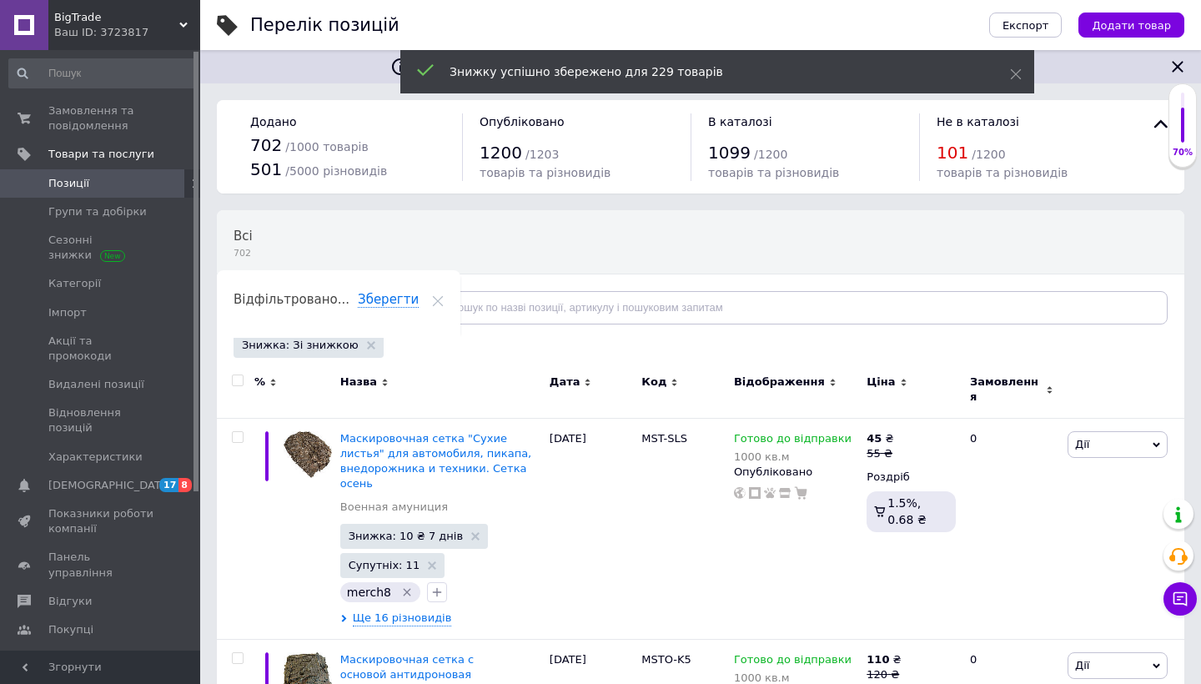
checkbox input "false"
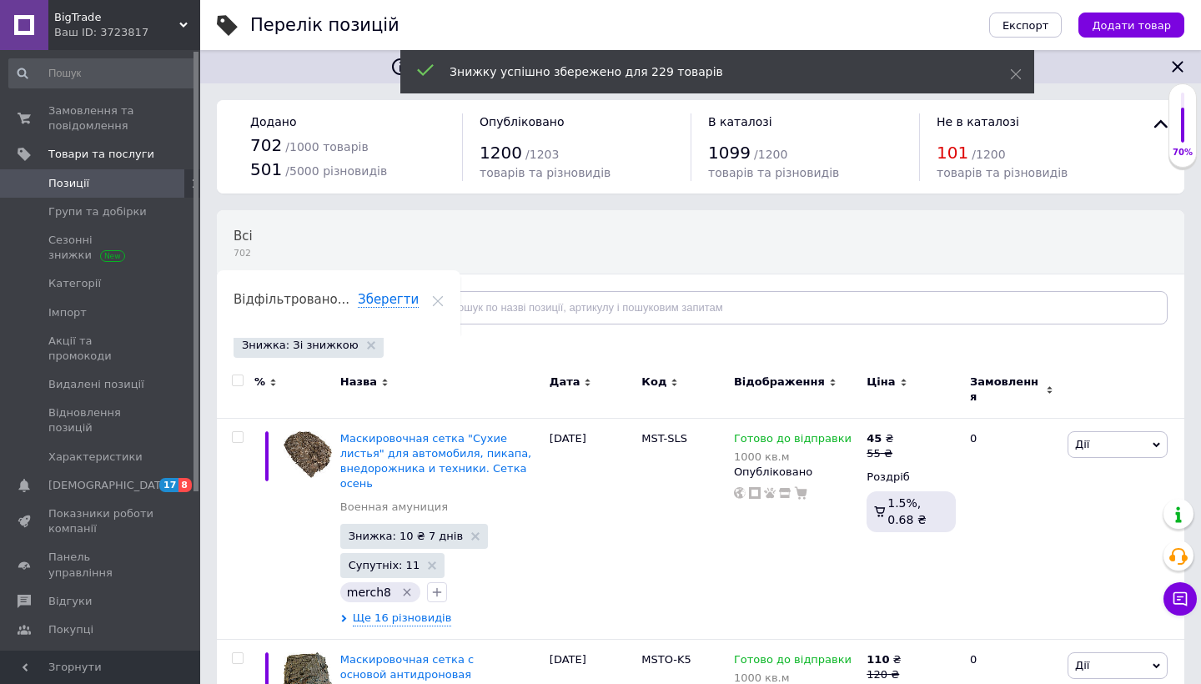
checkbox input "false"
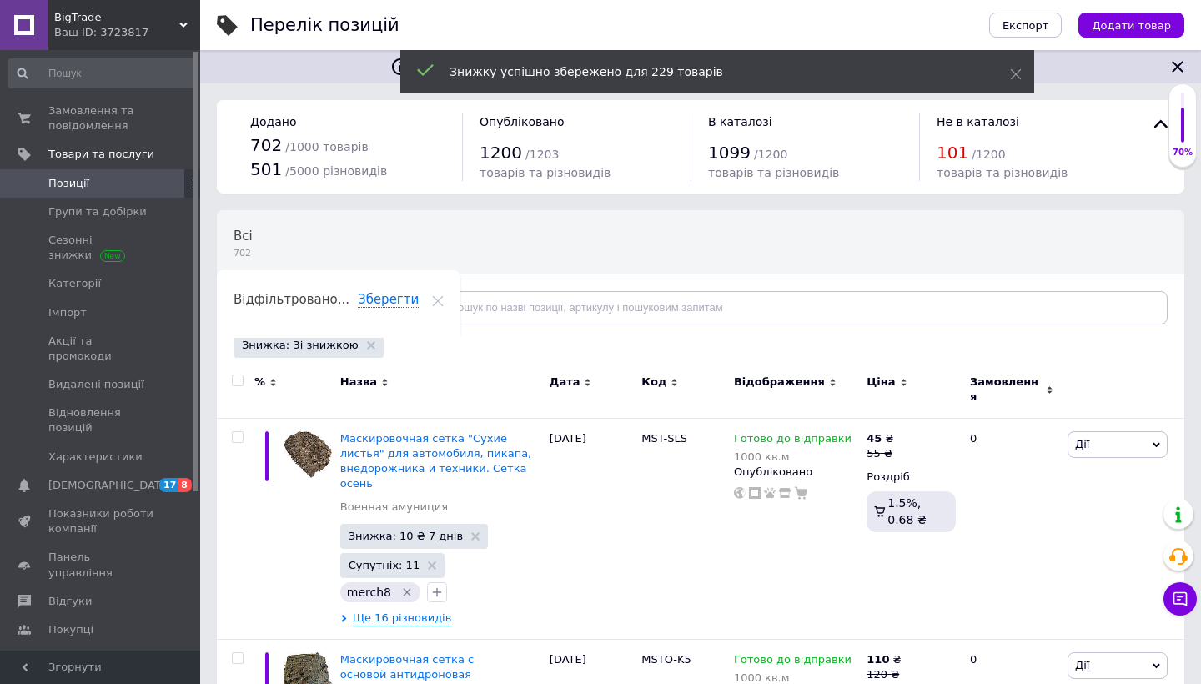
checkbox input "false"
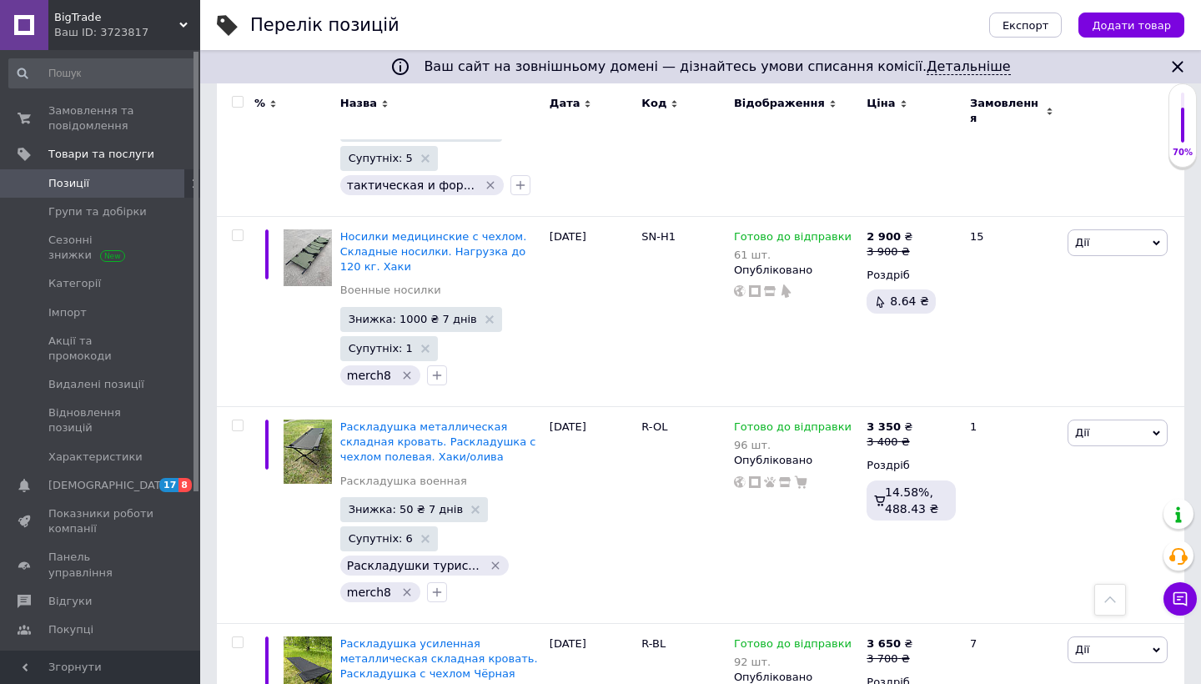
scroll to position [19449, 0]
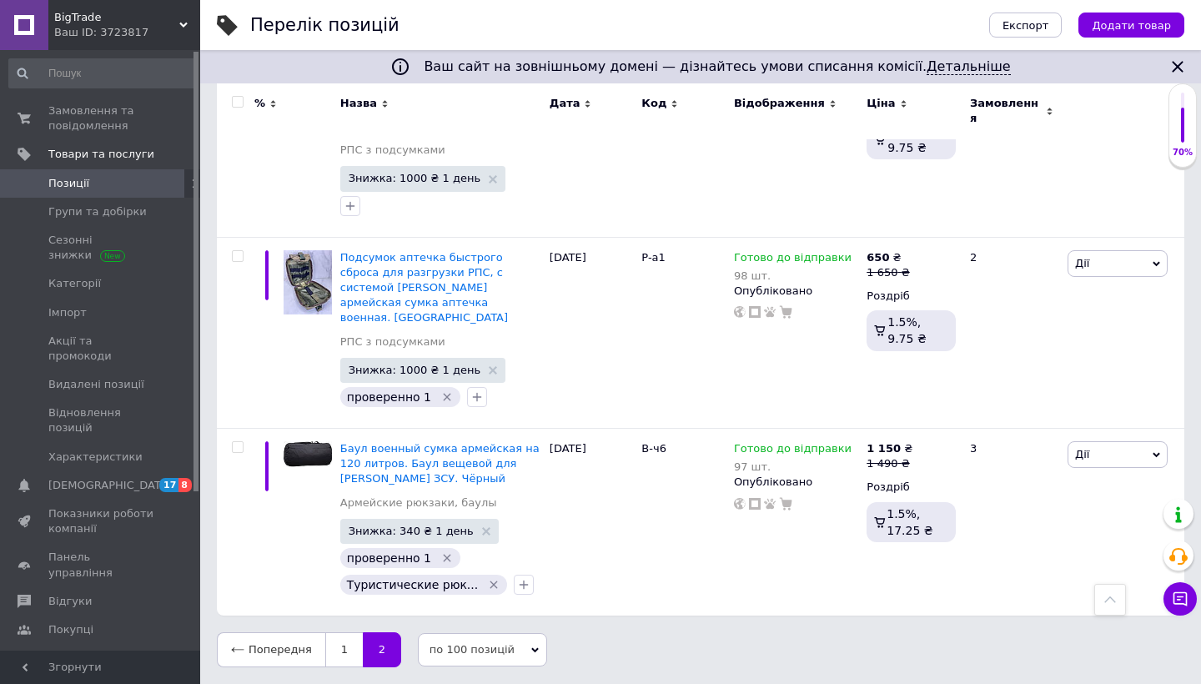
scroll to position [12096, 0]
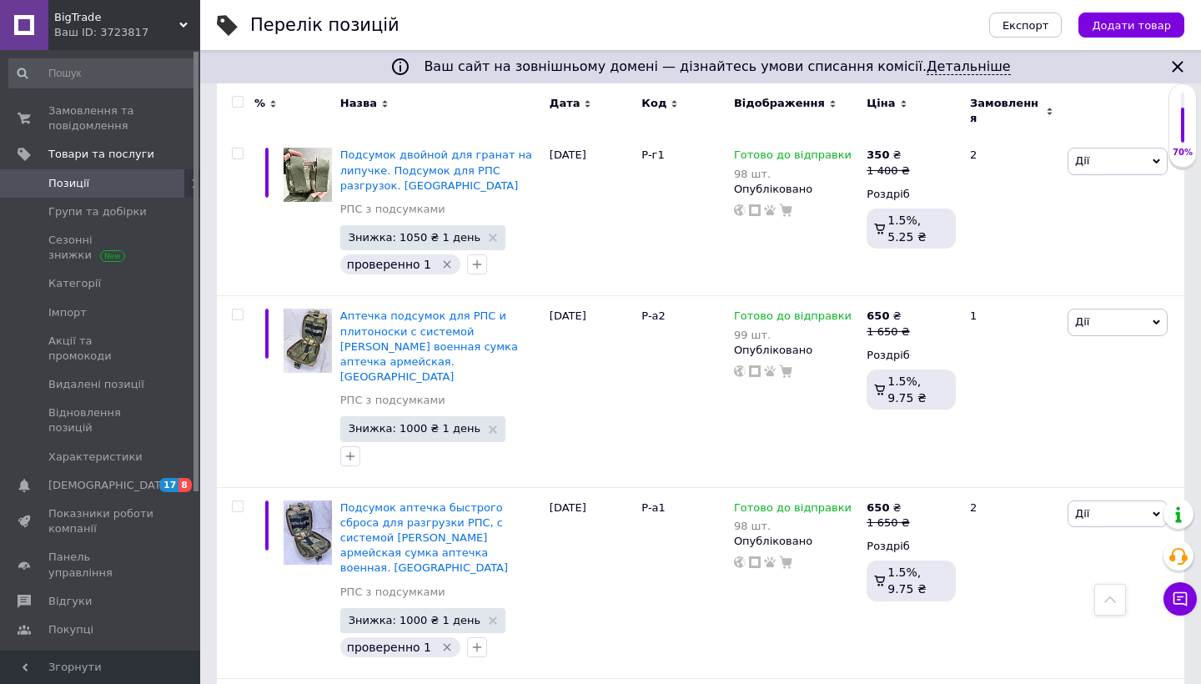
click at [238, 98] on input "checkbox" at bounding box center [237, 102] width 11 height 11
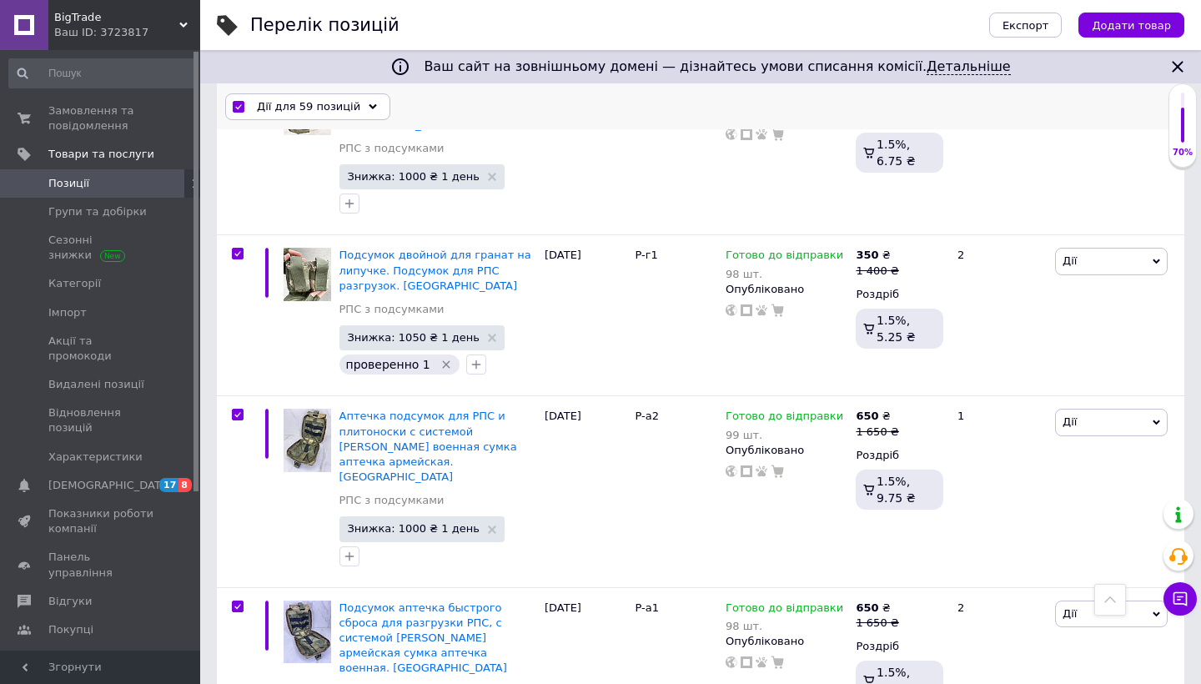
click at [354, 114] on div "Дії для 59 позицій" at bounding box center [307, 106] width 165 height 27
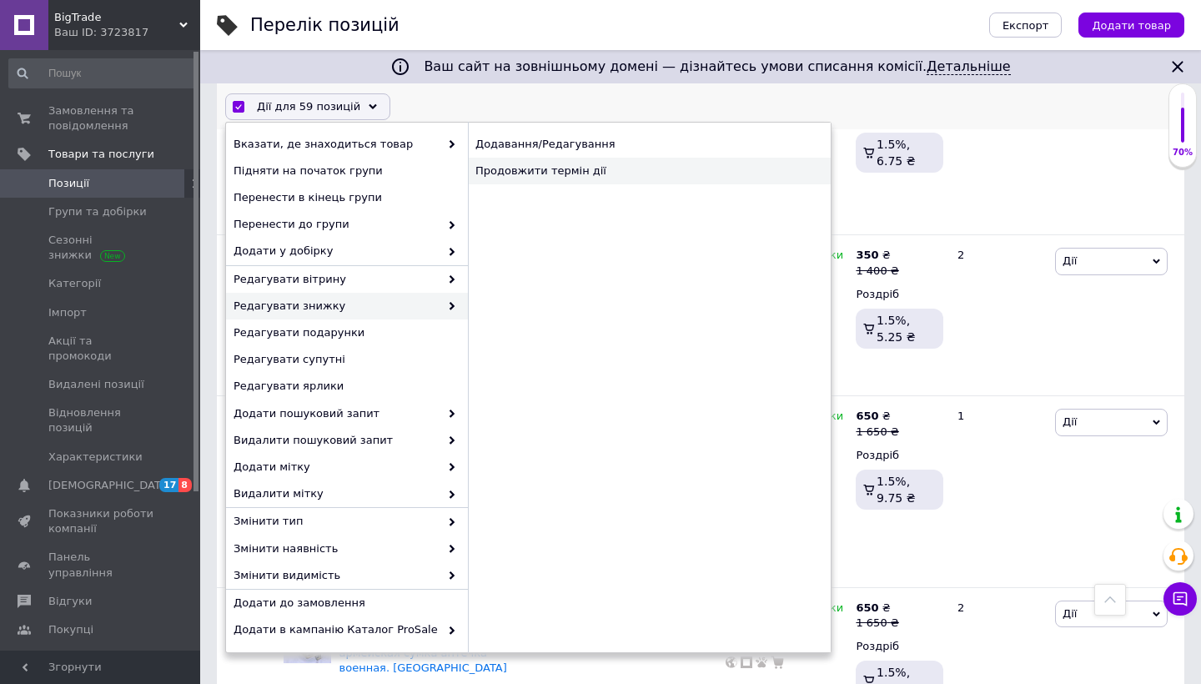
click at [563, 170] on div "Продовжити термін дії" at bounding box center [649, 171] width 363 height 27
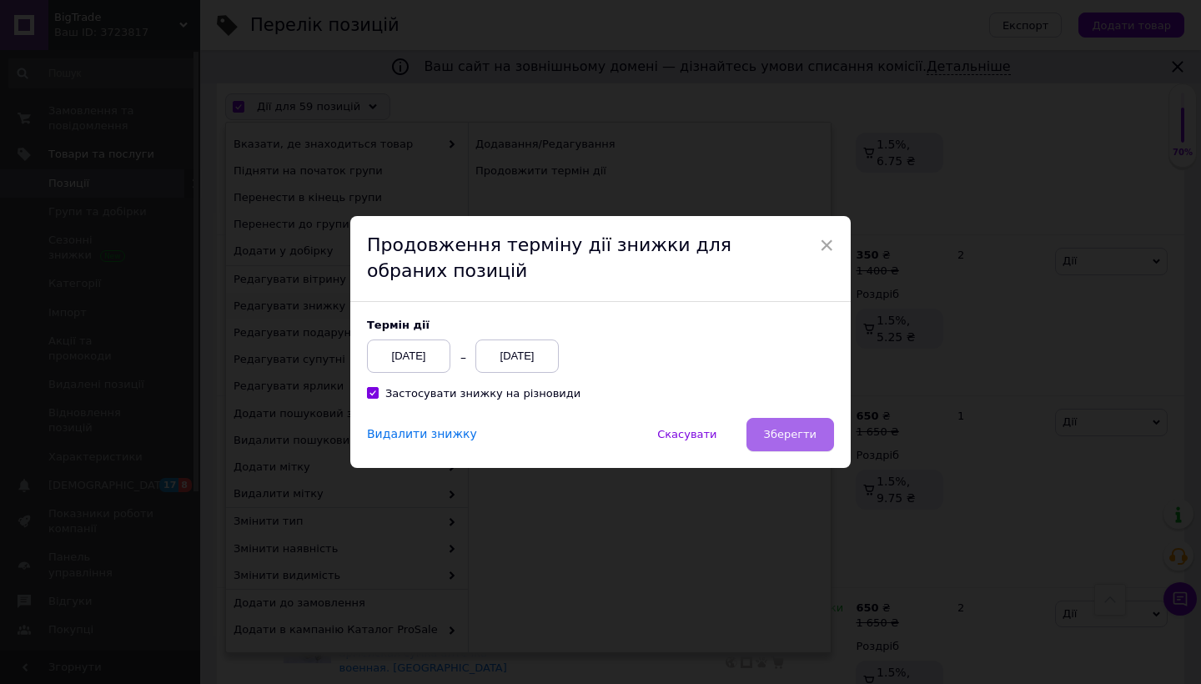
click at [800, 438] on span "Зберегти" at bounding box center [790, 434] width 53 height 13
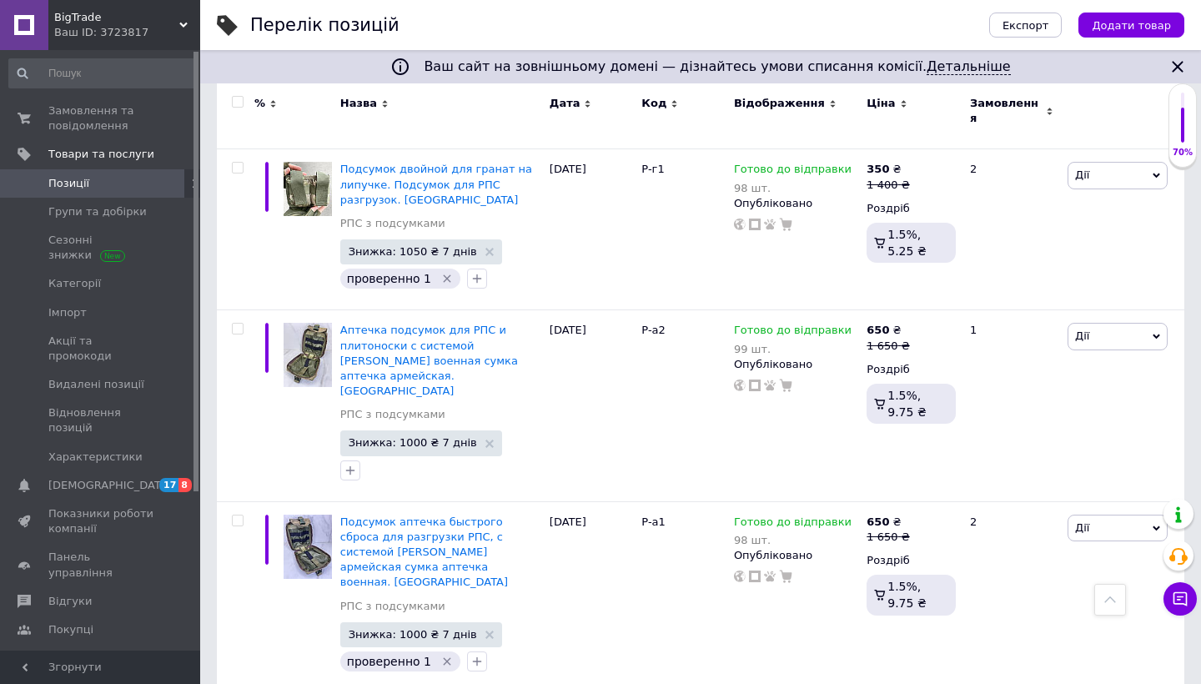
scroll to position [12080, 0]
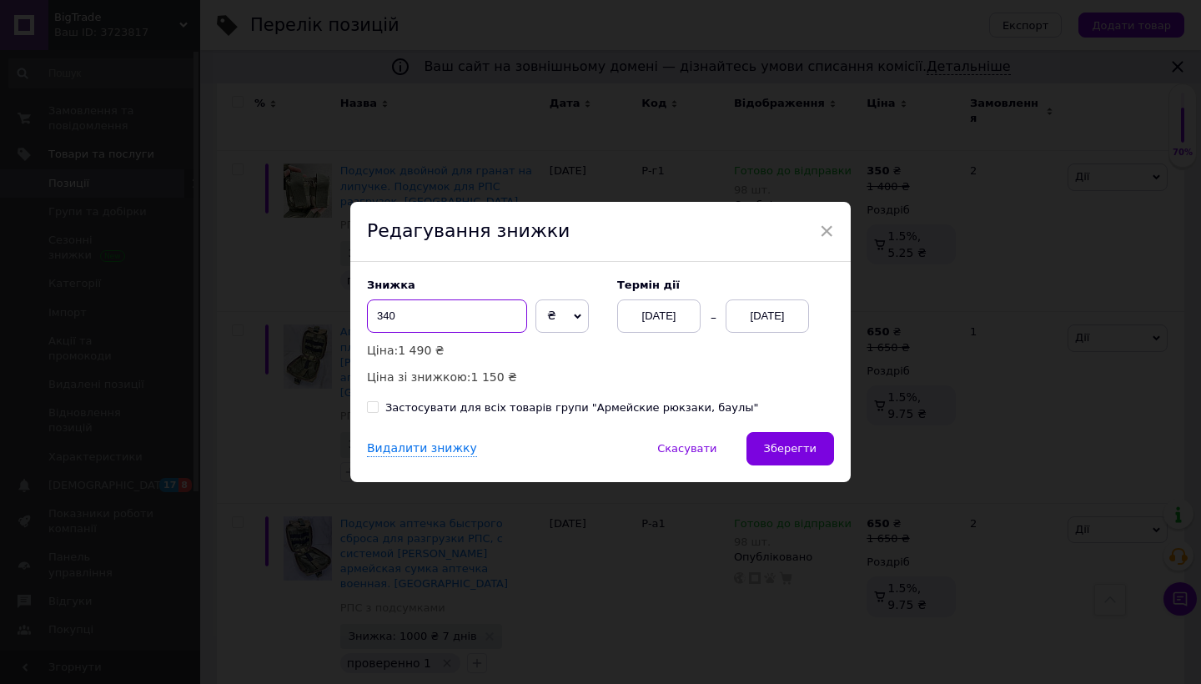
click at [394, 314] on input "340" at bounding box center [447, 315] width 160 height 33
click at [771, 442] on span "Зберегти" at bounding box center [790, 448] width 53 height 13
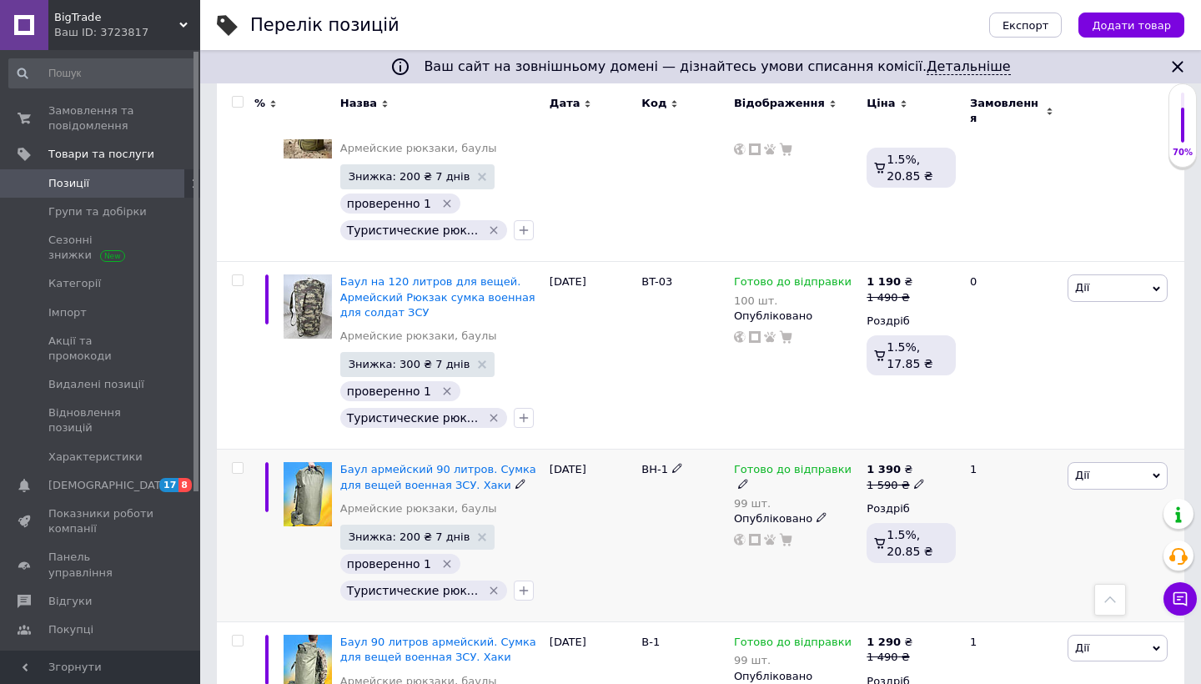
scroll to position [10723, 0]
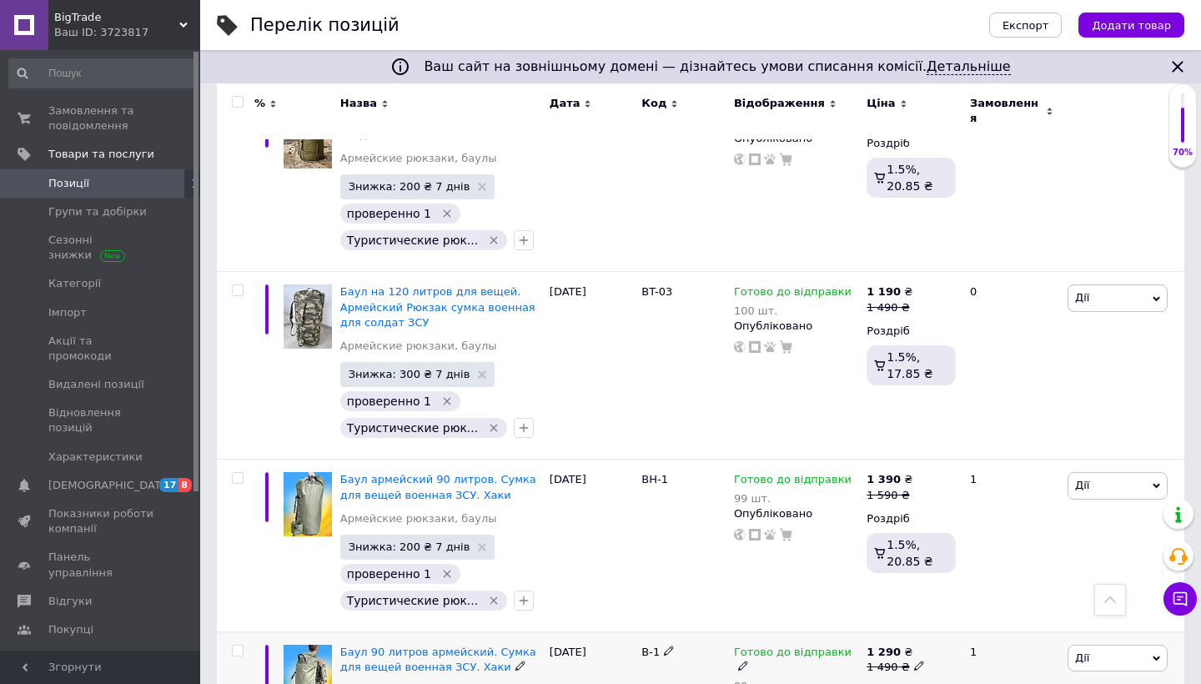
click at [747, 661] on use at bounding box center [742, 665] width 9 height 9
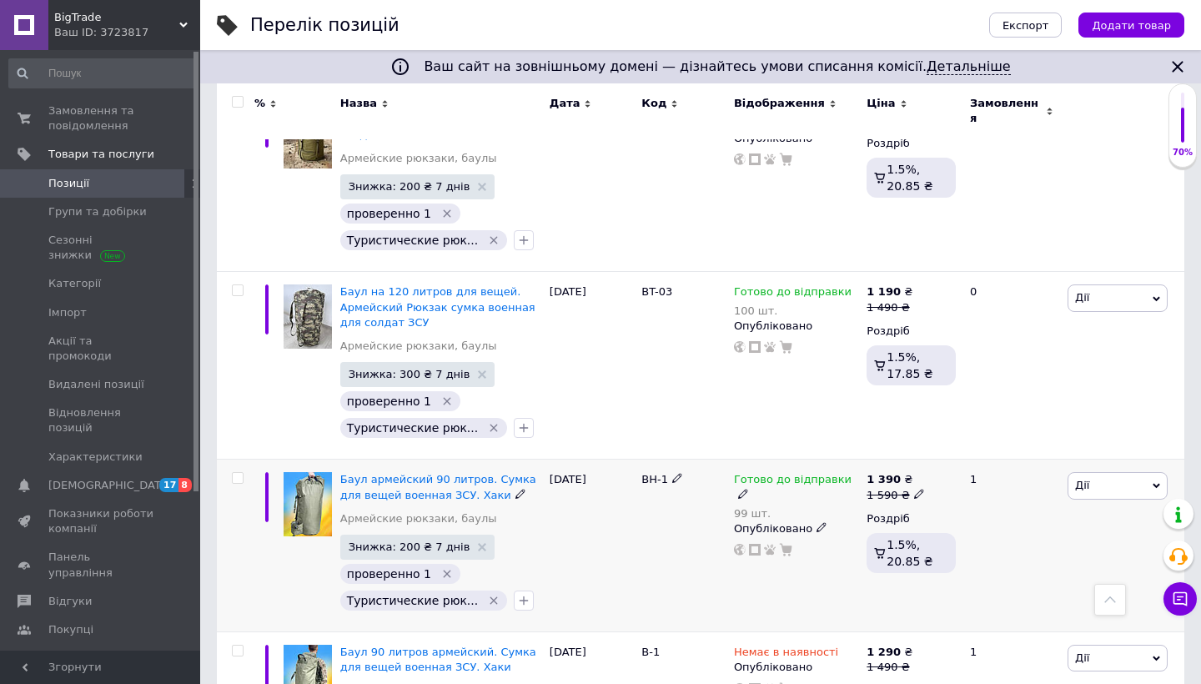
click at [748, 489] on icon at bounding box center [743, 494] width 10 height 10
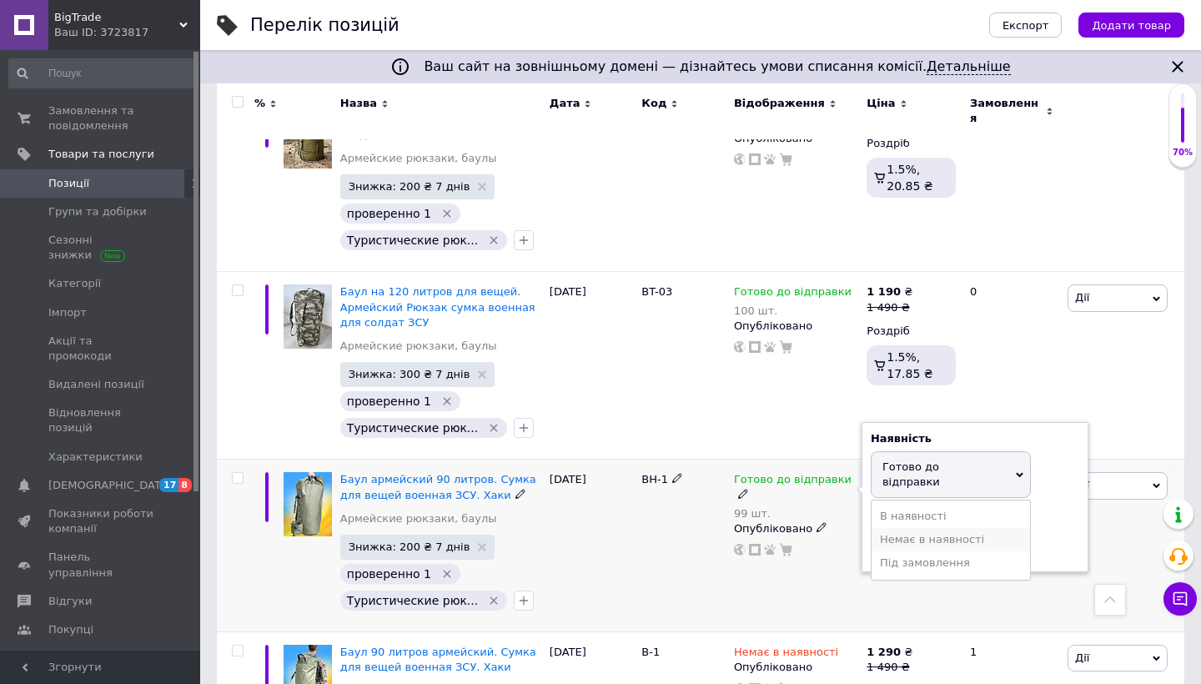
click at [892, 528] on li "Немає в наявності" at bounding box center [951, 539] width 158 height 23
click at [892, 515] on input "99" at bounding box center [934, 531] width 127 height 33
click at [808, 460] on div "Готово до відправки 99 шт. Наявність Немає в наявності В наявності Під замовлен…" at bounding box center [796, 546] width 133 height 173
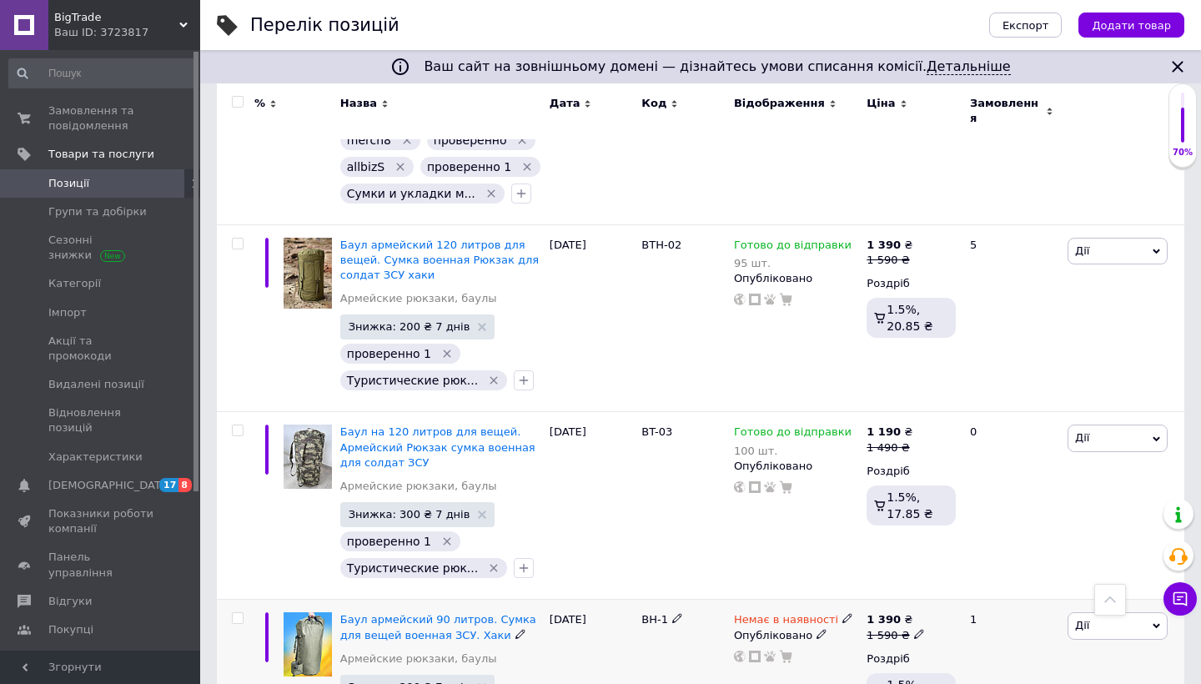
scroll to position [10488, 0]
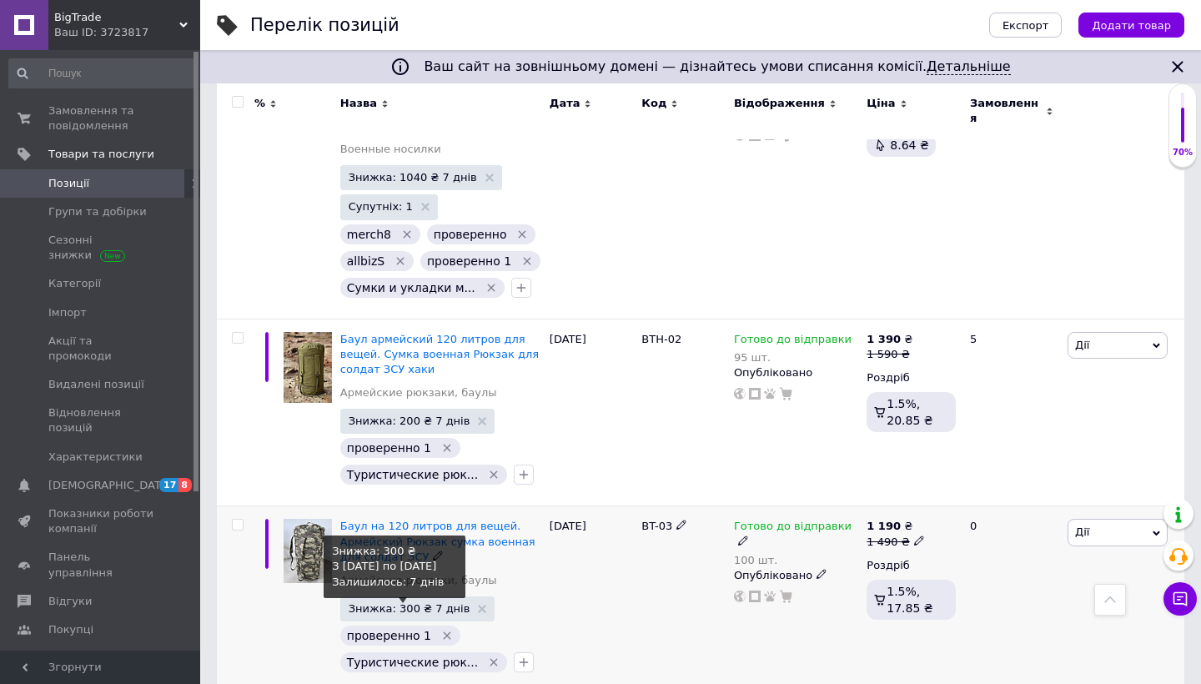
click at [423, 603] on span "Знижка: 300 ₴ 7 днів" at bounding box center [410, 608] width 122 height 11
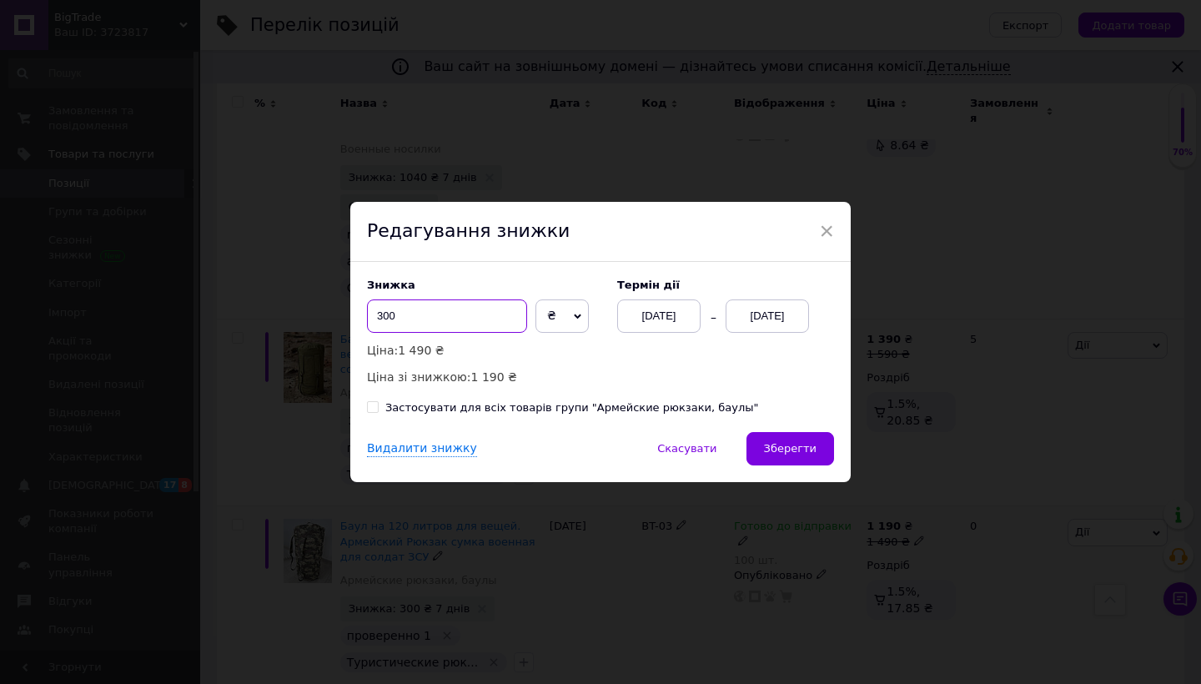
drag, startPoint x: 381, startPoint y: 314, endPoint x: 354, endPoint y: 314, distance: 26.7
click at [354, 314] on div "Знижка 300 ₴ % Ціна: 1 490 ₴ Ціна зі знижкою: 1 190 ₴ Термін дії [DATE] [DATE] …" at bounding box center [600, 347] width 500 height 170
click at [796, 452] on span "Зберегти" at bounding box center [790, 448] width 53 height 13
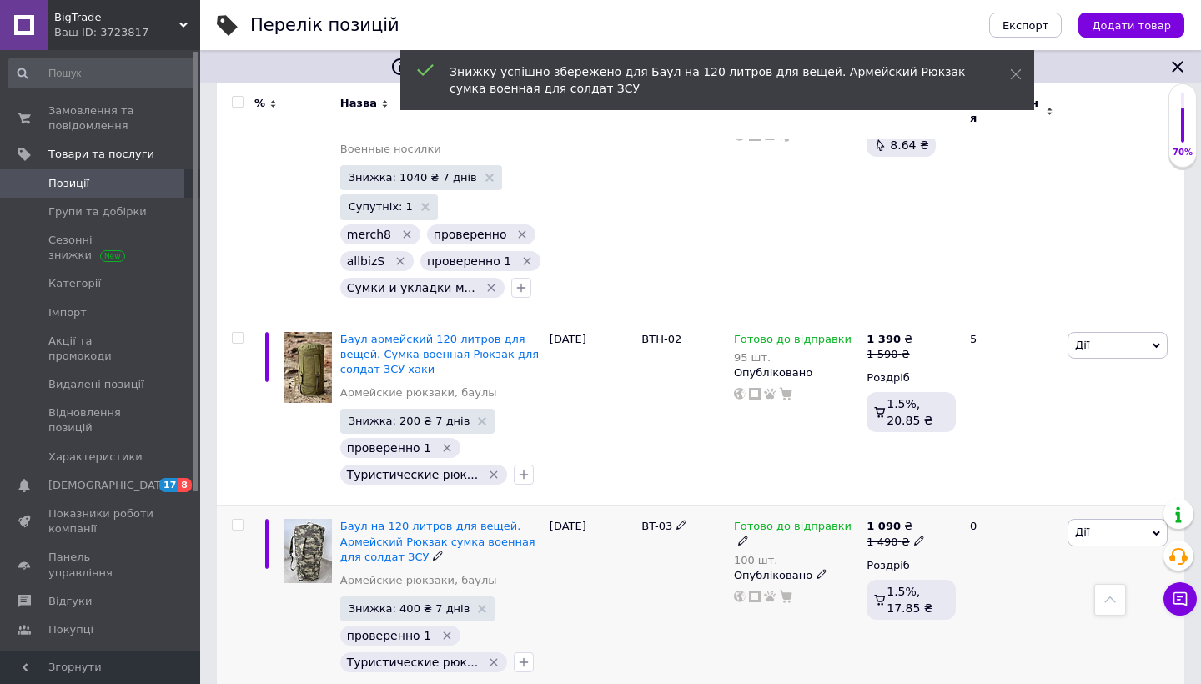
click at [615, 506] on div "[DATE]" at bounding box center [591, 600] width 93 height 188
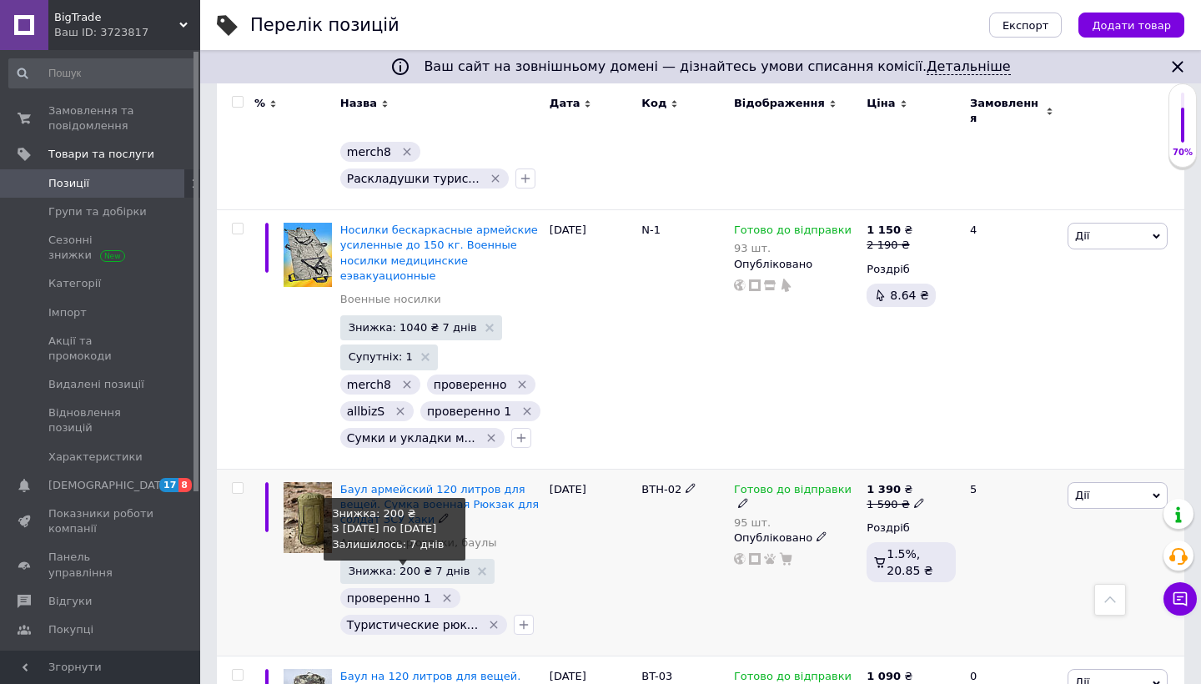
click at [407, 565] on span "Знижка: 200 ₴ 7 днів" at bounding box center [410, 570] width 122 height 11
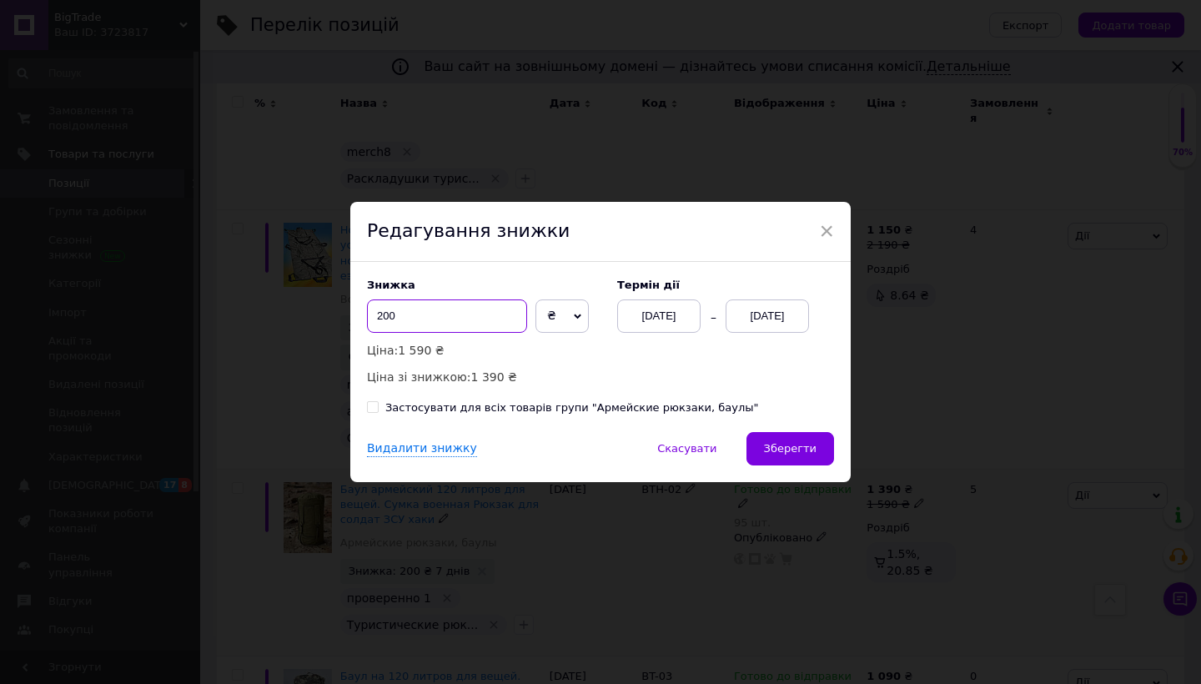
drag, startPoint x: 379, startPoint y: 313, endPoint x: 333, endPoint y: 313, distance: 46.7
click at [338, 313] on div "× Редагування знижки Знижка 200 ₴ % Ціна: 1 590 ₴ Ціна зі знижкою: 1 390 ₴ Терм…" at bounding box center [600, 342] width 1201 height 684
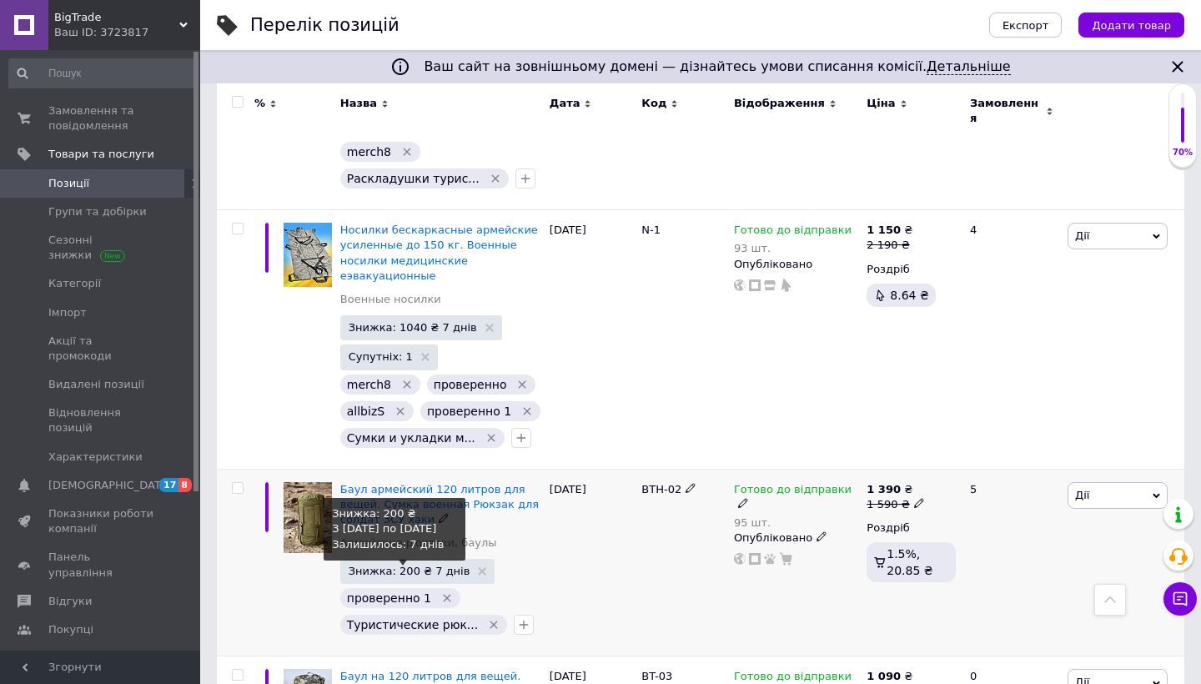
click at [397, 565] on span "Знижка: 200 ₴ 7 днів" at bounding box center [410, 570] width 122 height 11
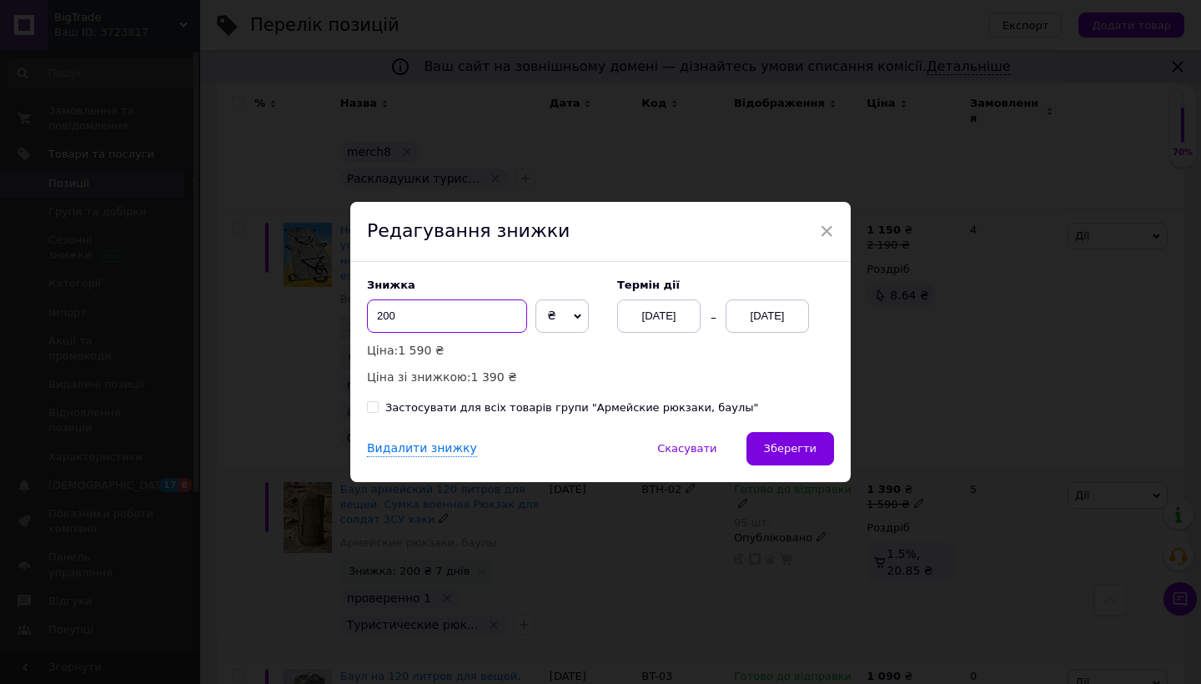
drag, startPoint x: 381, startPoint y: 314, endPoint x: 372, endPoint y: 314, distance: 9.2
click at [372, 314] on input "200" at bounding box center [447, 315] width 160 height 33
click at [795, 449] on span "Зберегти" at bounding box center [790, 448] width 53 height 13
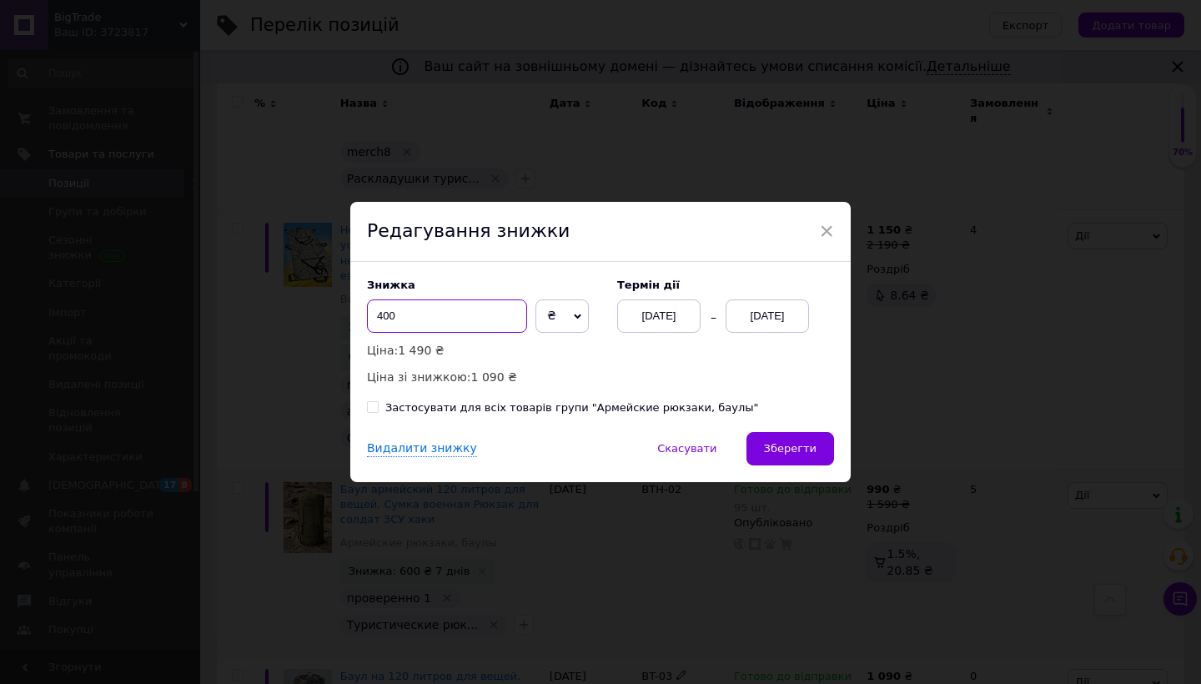
drag, startPoint x: 379, startPoint y: 316, endPoint x: 349, endPoint y: 316, distance: 30.9
click at [350, 316] on div "Знижка 400 ₴ % Ціна: 1 490 ₴ Ціна зі знижкою: 1 090 ₴ Термін дії [DATE] [DATE] …" at bounding box center [600, 347] width 500 height 170
click at [796, 439] on button "Зберегти" at bounding box center [790, 448] width 88 height 33
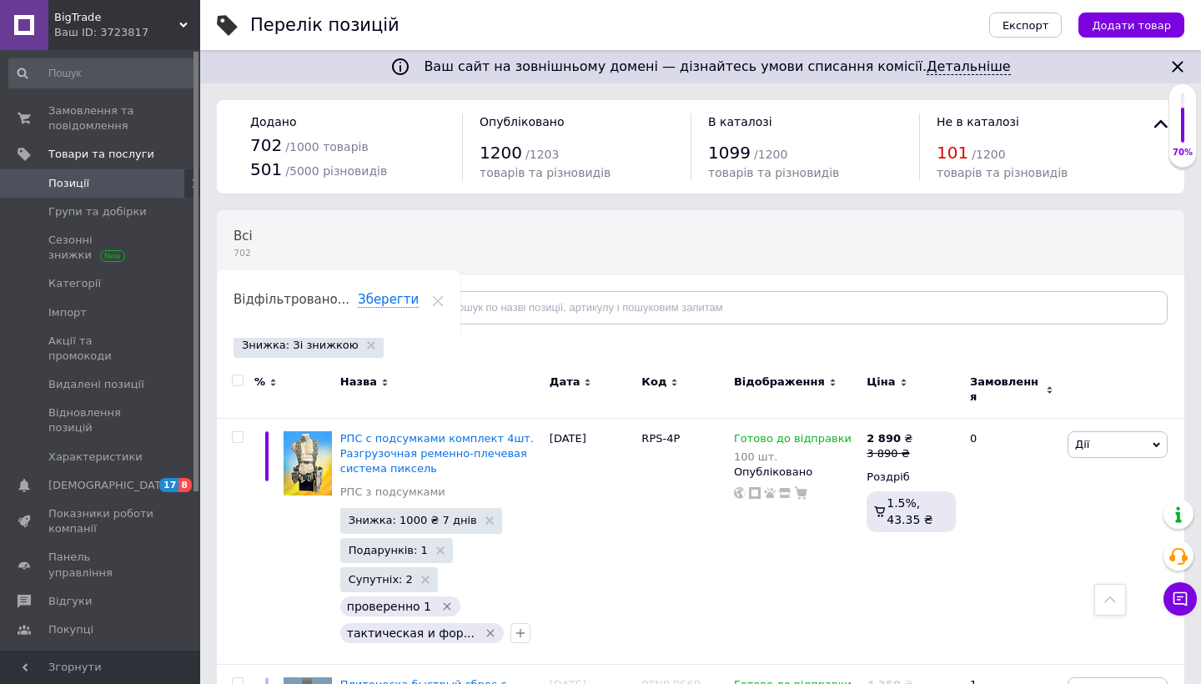
scroll to position [12096, 0]
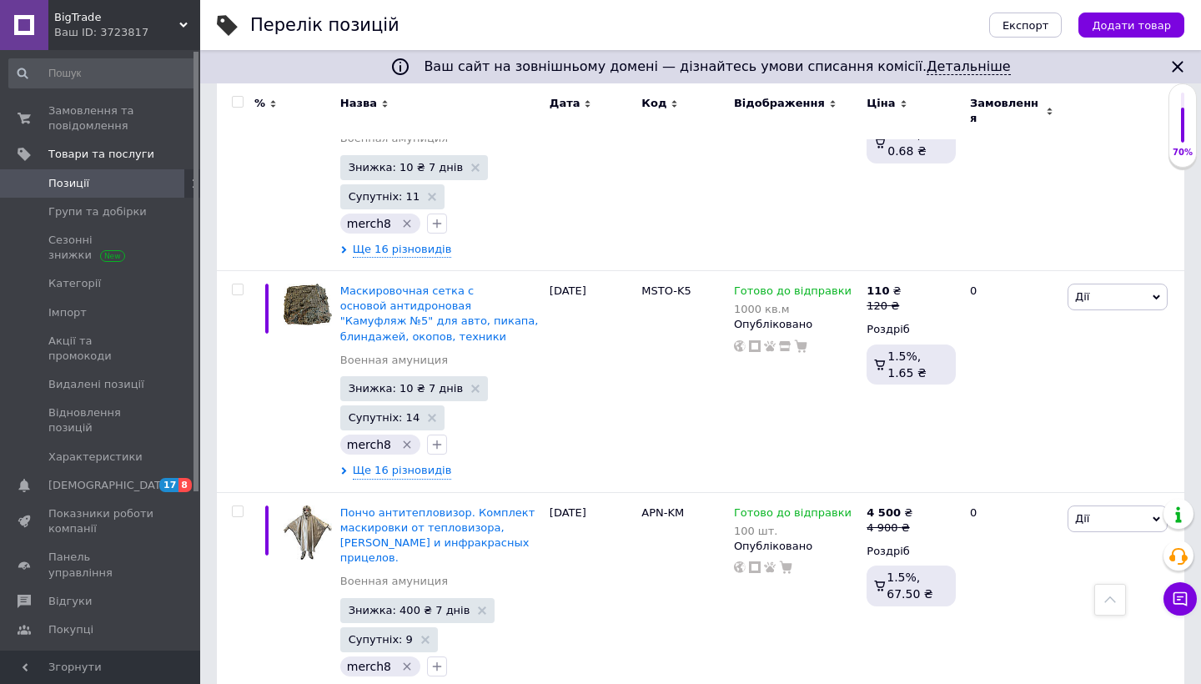
scroll to position [19449, 0]
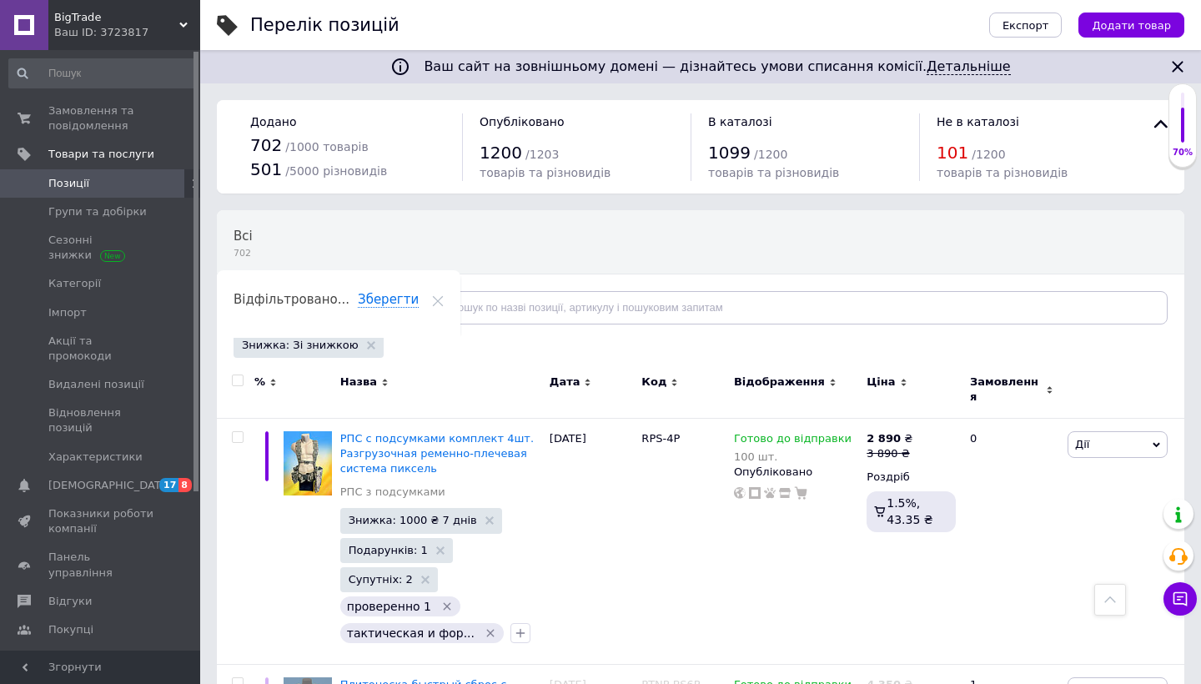
scroll to position [11743, 0]
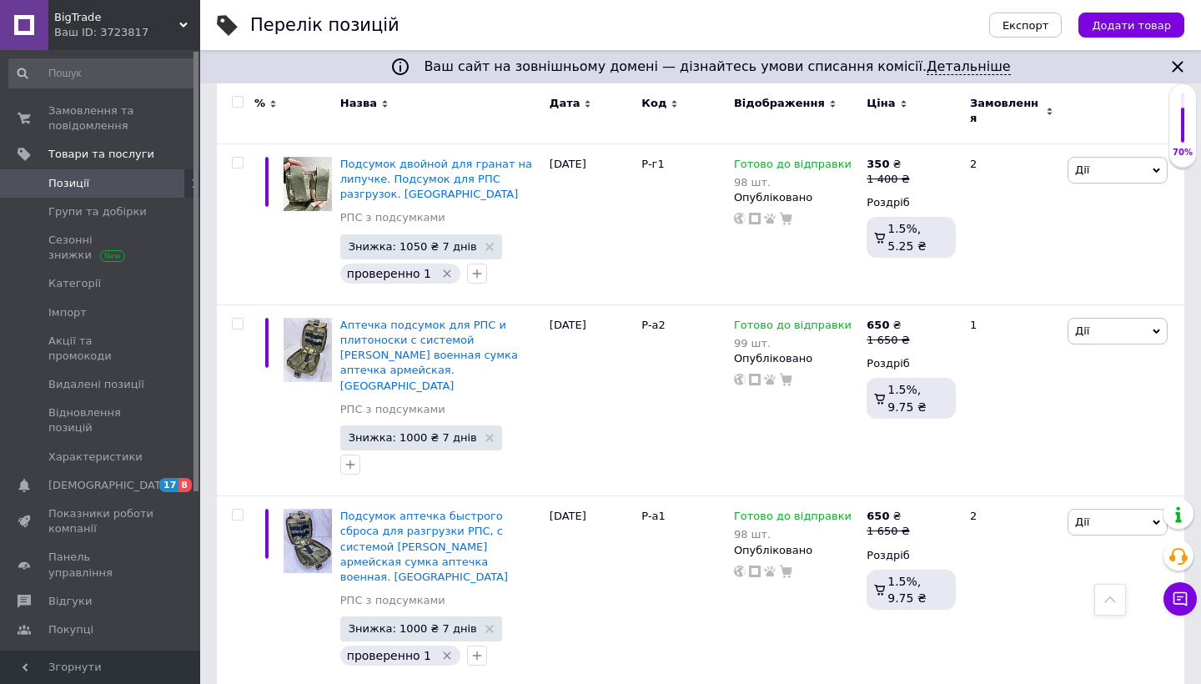
click at [90, 182] on span "Позиції" at bounding box center [101, 183] width 106 height 15
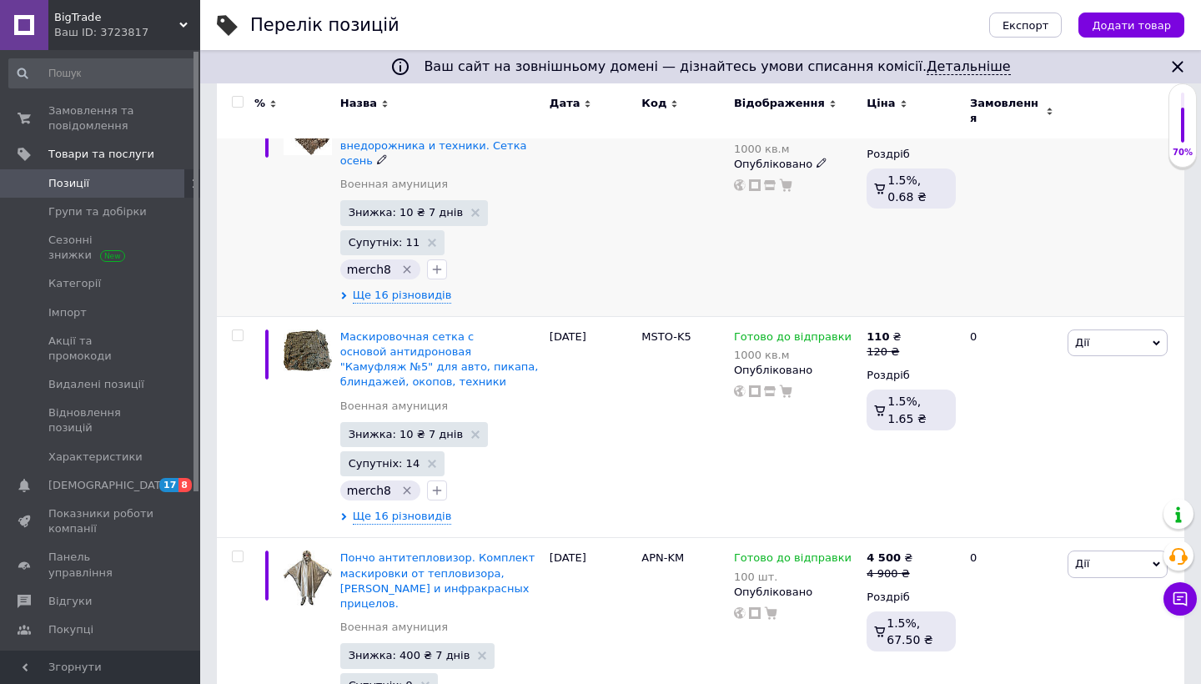
scroll to position [545, 0]
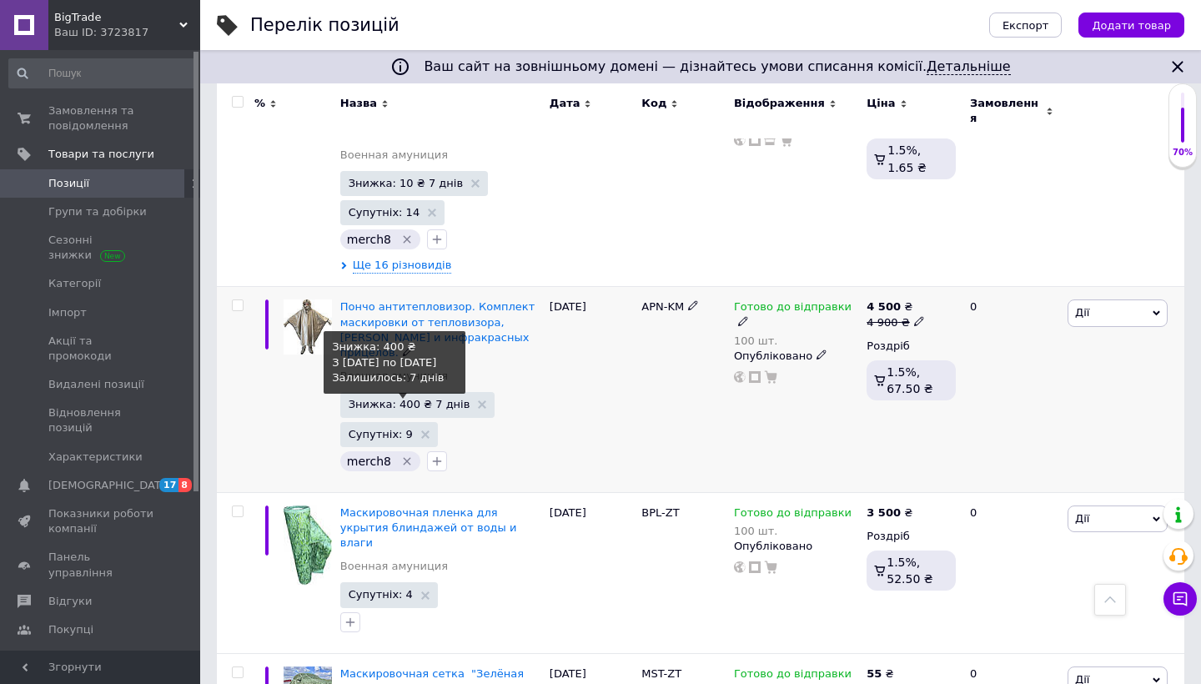
click at [403, 399] on span "Знижка: 400 ₴ 7 днів" at bounding box center [410, 404] width 122 height 11
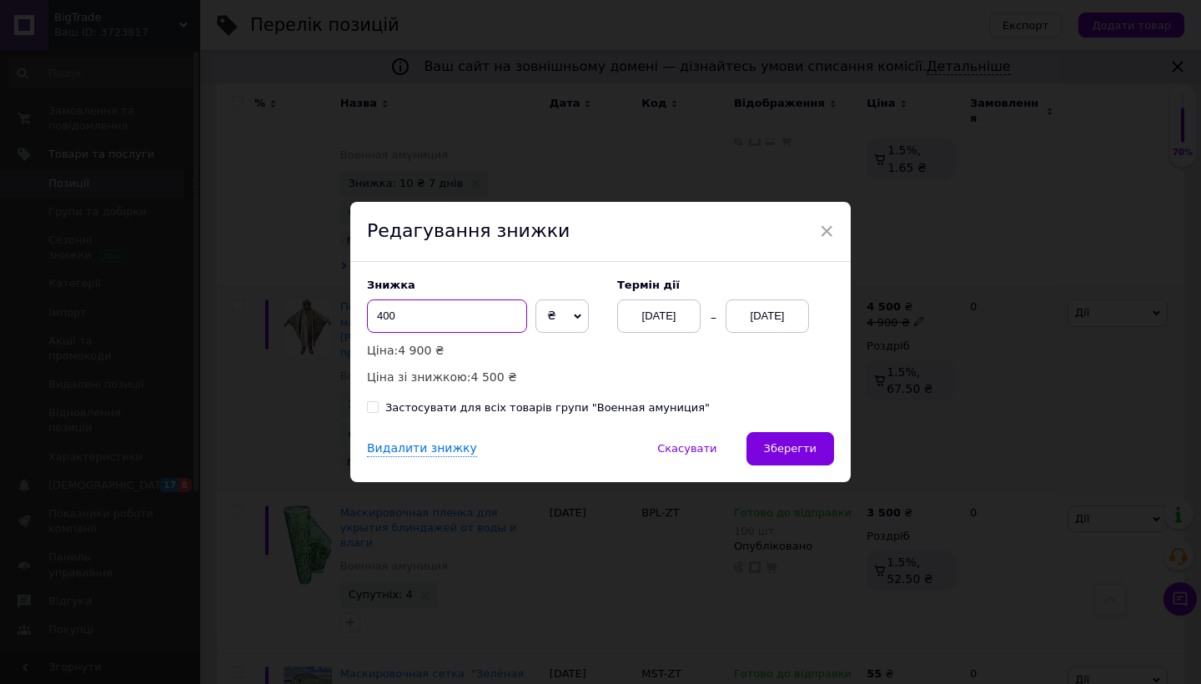
click at [380, 314] on input "400" at bounding box center [447, 315] width 160 height 33
click at [799, 447] on span "Зберегти" at bounding box center [790, 448] width 53 height 13
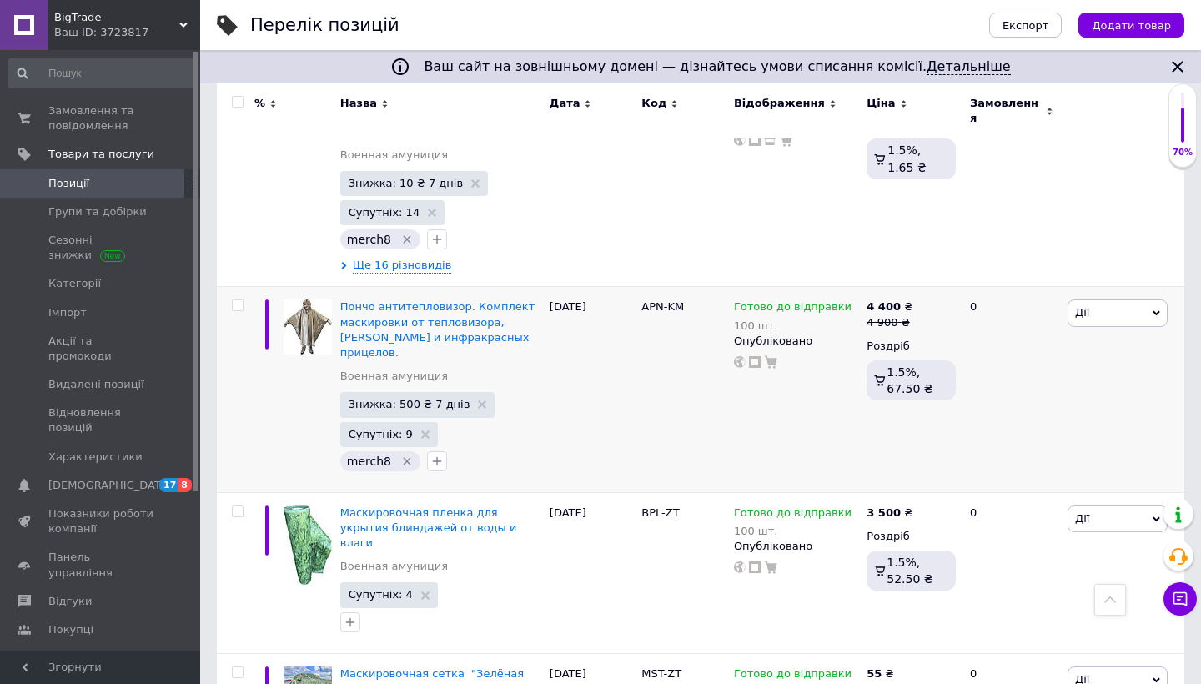
click at [84, 184] on span "Позиції" at bounding box center [68, 183] width 41 height 15
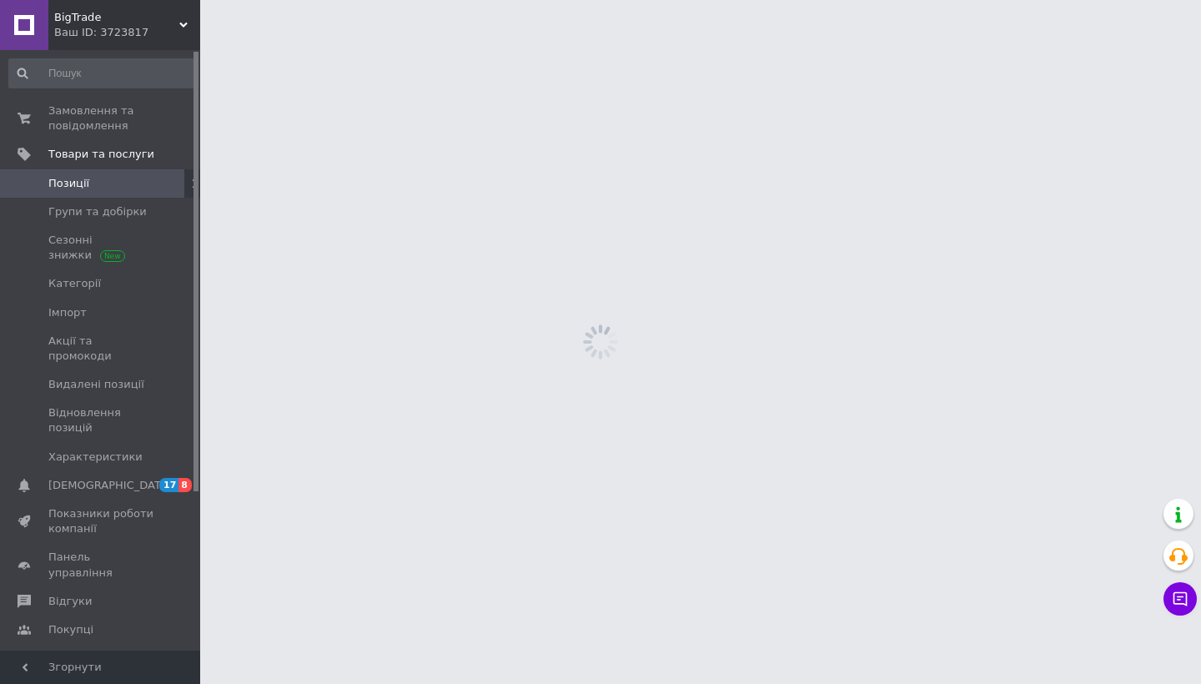
scroll to position [0, 0]
